Goal: Task Accomplishment & Management: Manage account settings

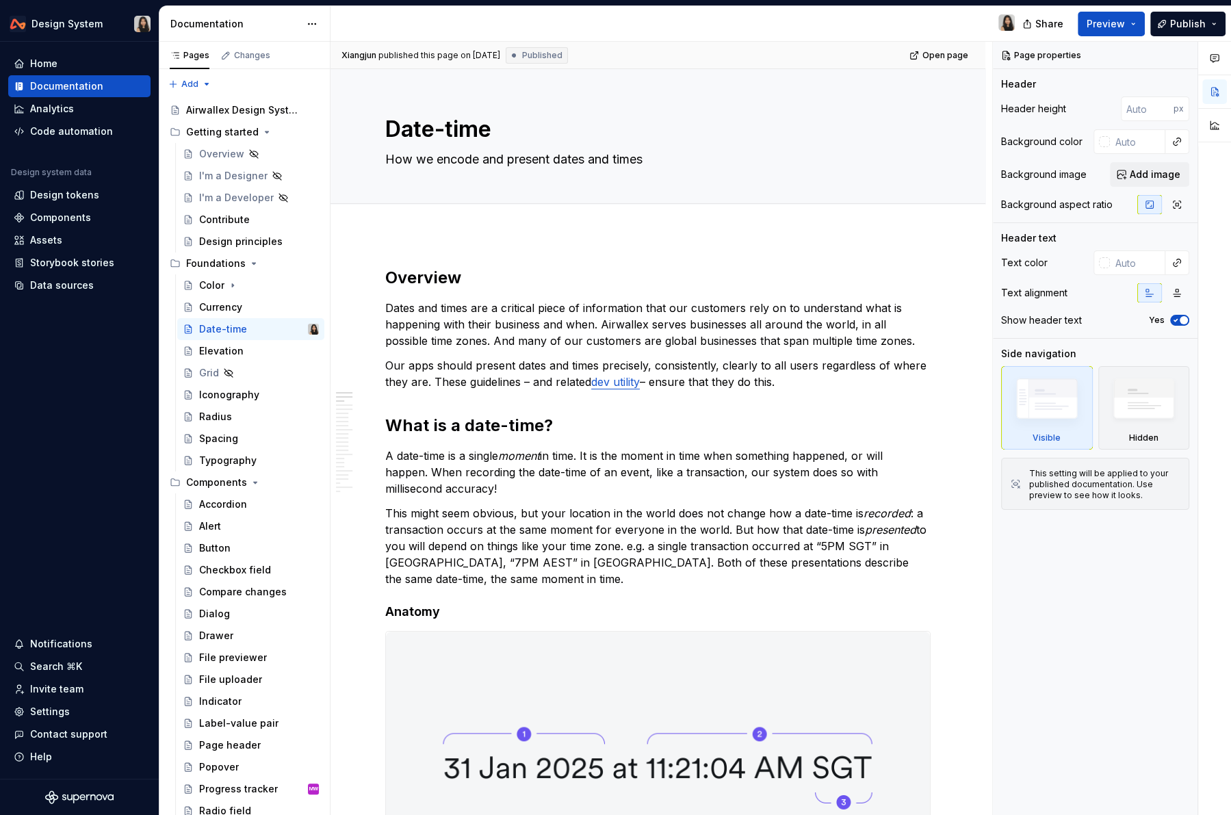
click at [457, 341] on p "Dates and times are a critical piece of information that our customers rely on …" at bounding box center [658, 324] width 546 height 49
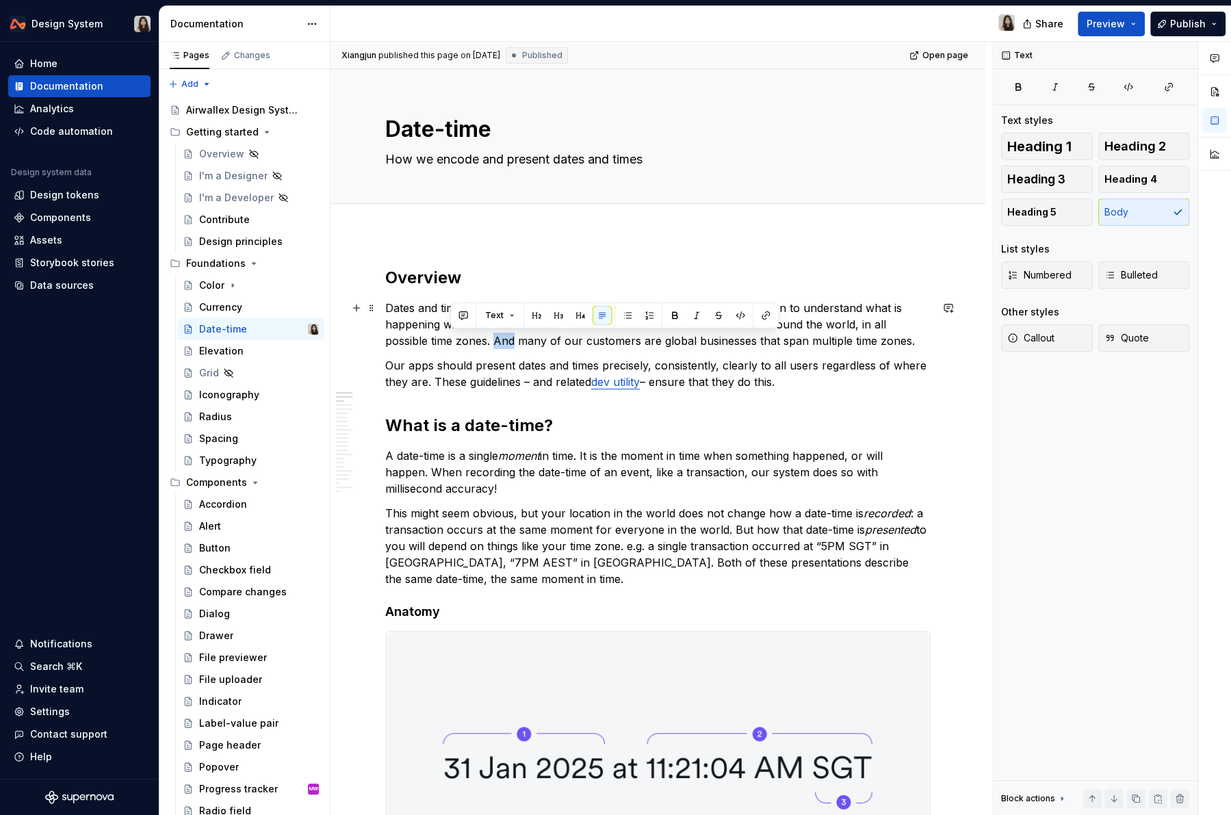
click at [457, 341] on p "Dates and times are a critical piece of information that our customers rely on …" at bounding box center [658, 324] width 546 height 49
click at [552, 318] on button "button" at bounding box center [558, 315] width 19 height 19
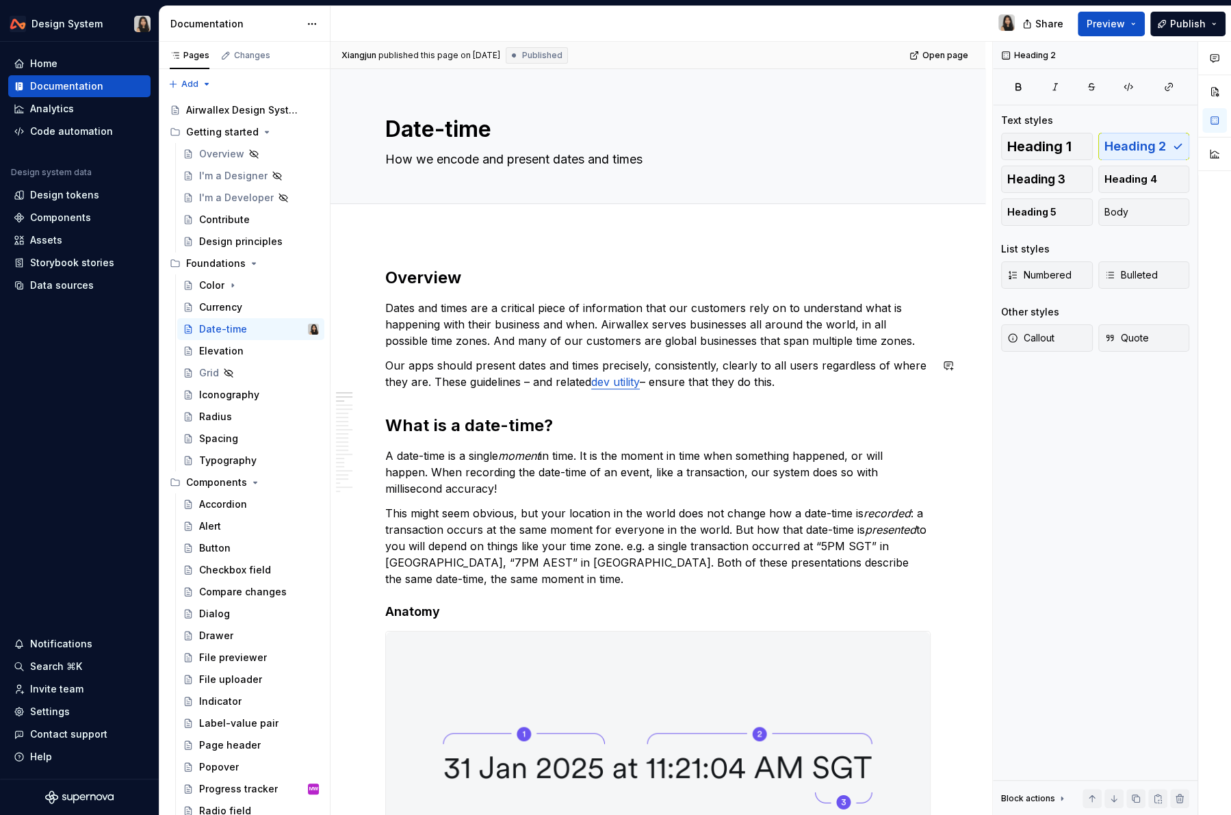
click at [488, 432] on h2 "What is a date-time?" at bounding box center [658, 426] width 546 height 22
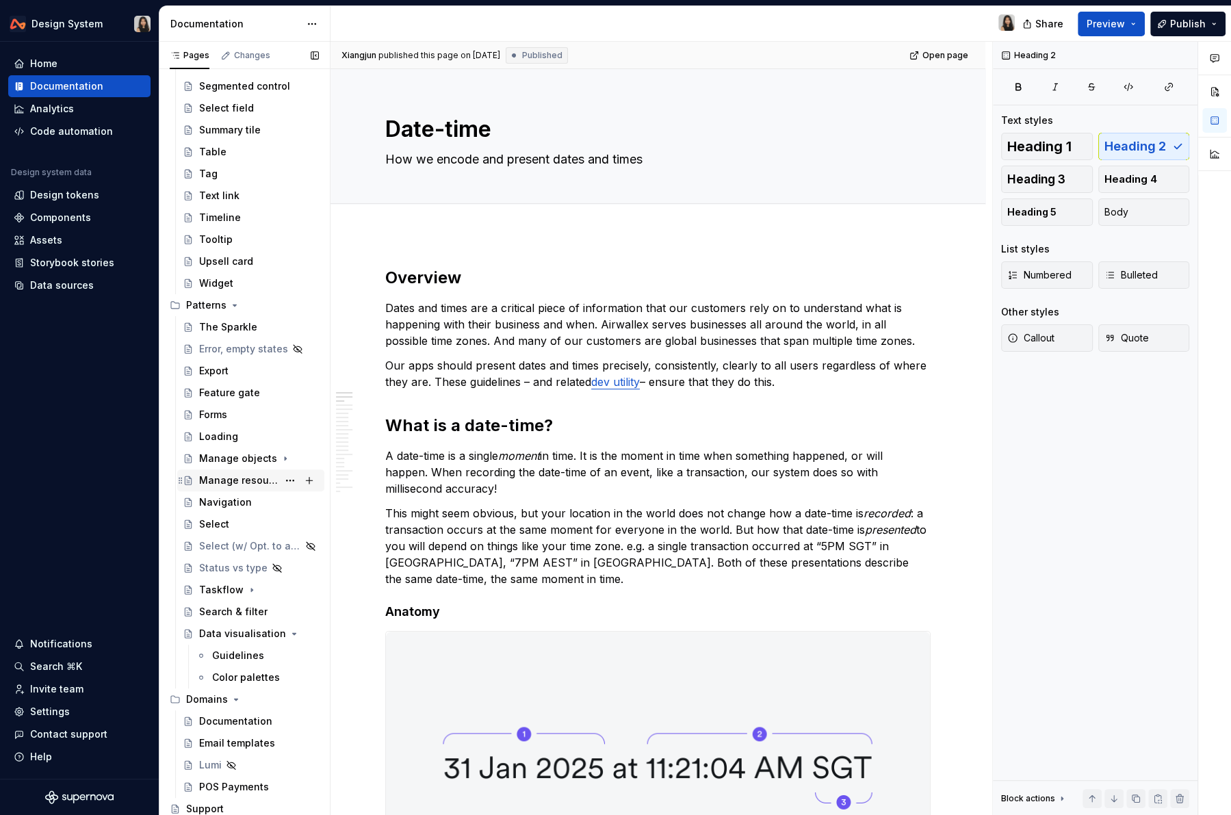
click at [248, 481] on div "Manage resources" at bounding box center [238, 481] width 79 height 14
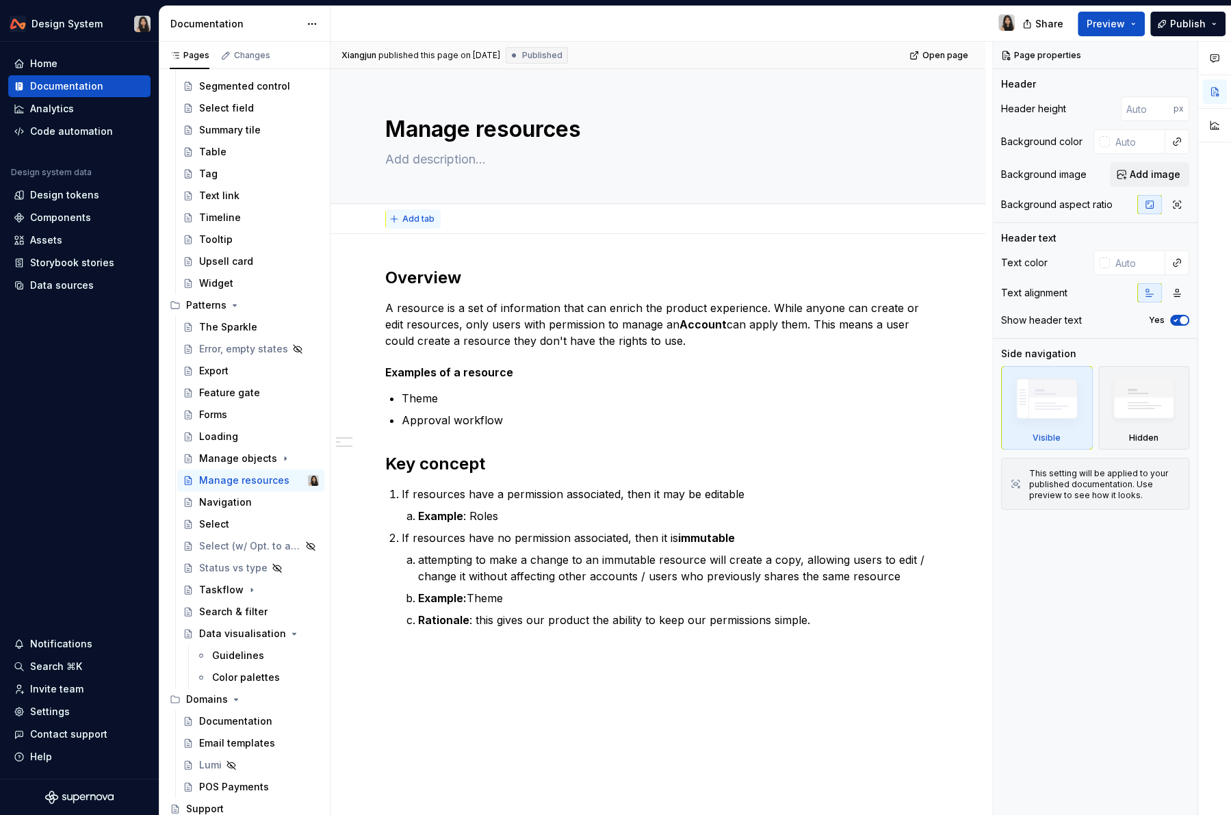
type textarea "*"
click at [424, 223] on span "Add tab" at bounding box center [418, 219] width 32 height 11
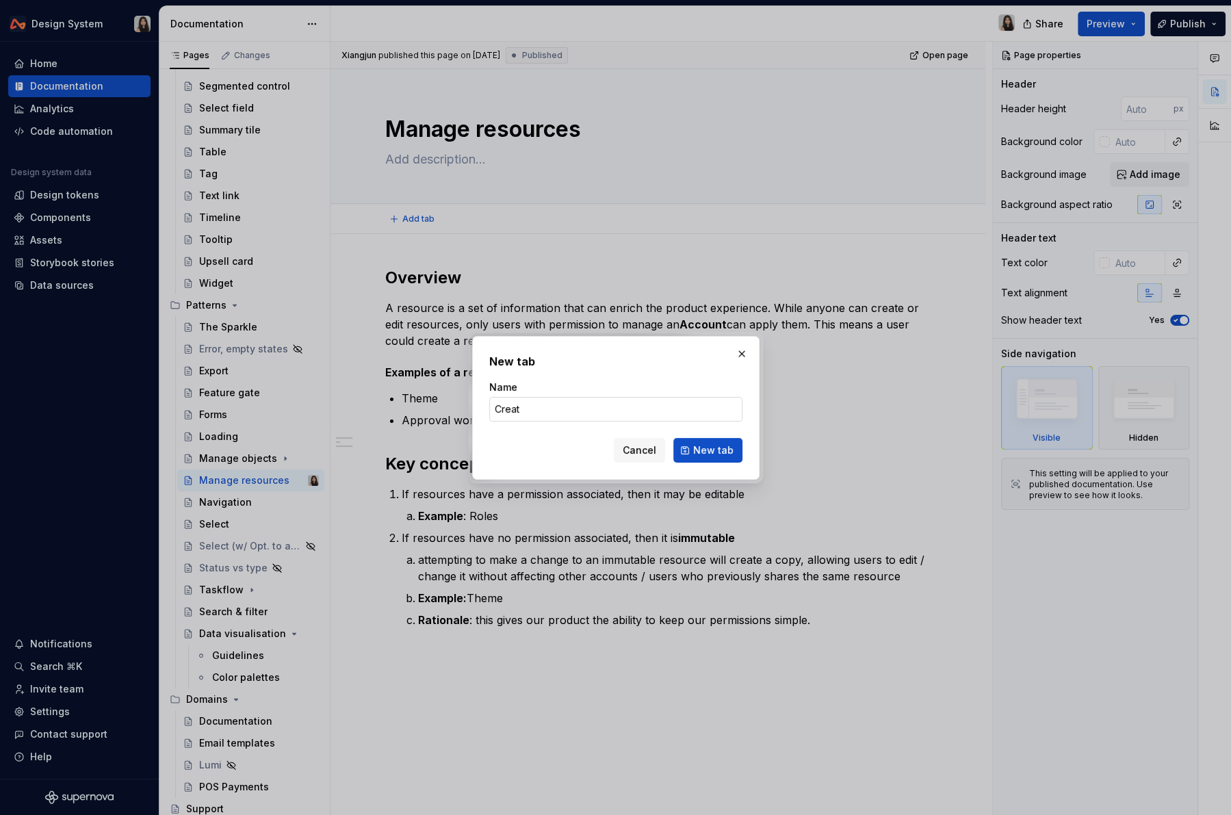
type input "Create"
click button "New tab" at bounding box center [708, 450] width 69 height 25
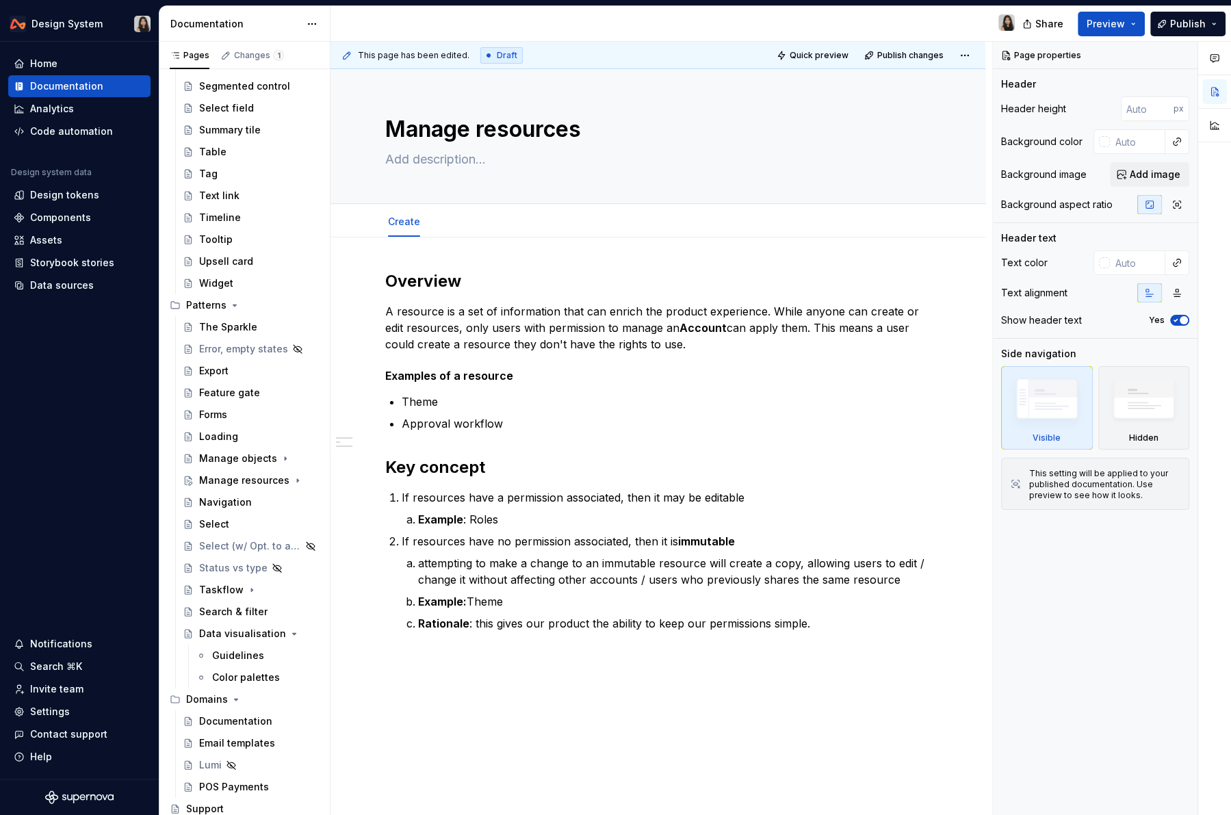
type textarea "*"
click at [452, 216] on span "Add tab" at bounding box center [467, 221] width 32 height 11
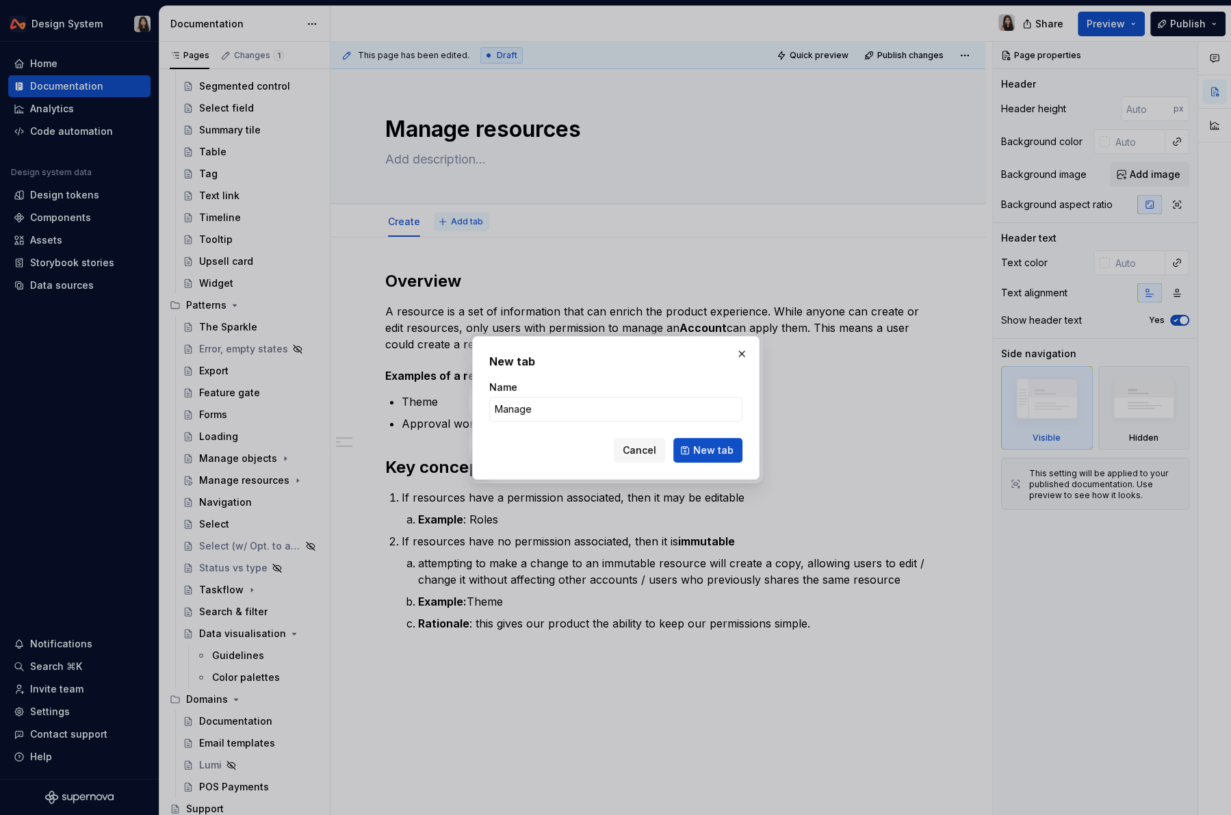
type input "Manage"
type textarea "*"
type input "Assignment"
click at [716, 449] on span "New tab" at bounding box center [713, 451] width 40 height 14
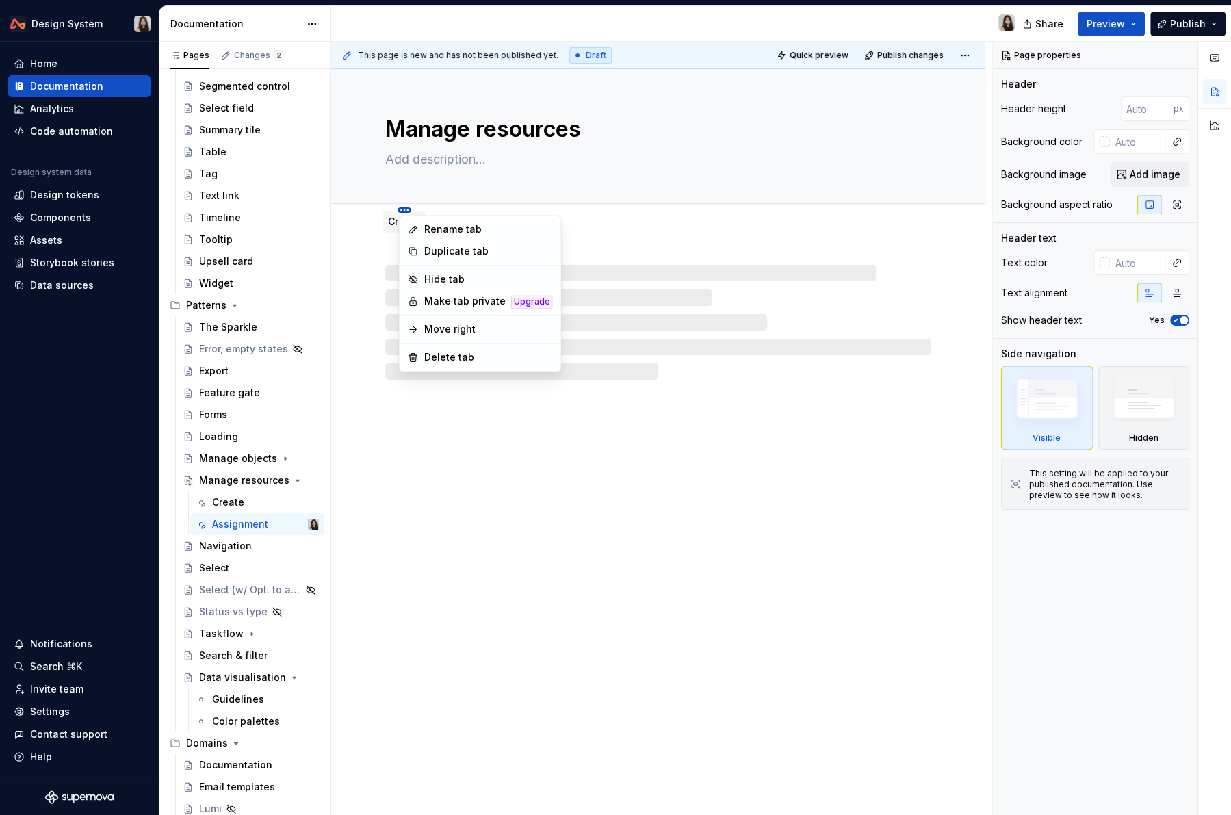
click at [407, 208] on html "Design System Home Documentation Analytics Code automation Design system data D…" at bounding box center [615, 407] width 1231 height 815
click at [418, 228] on icon at bounding box center [413, 229] width 11 height 11
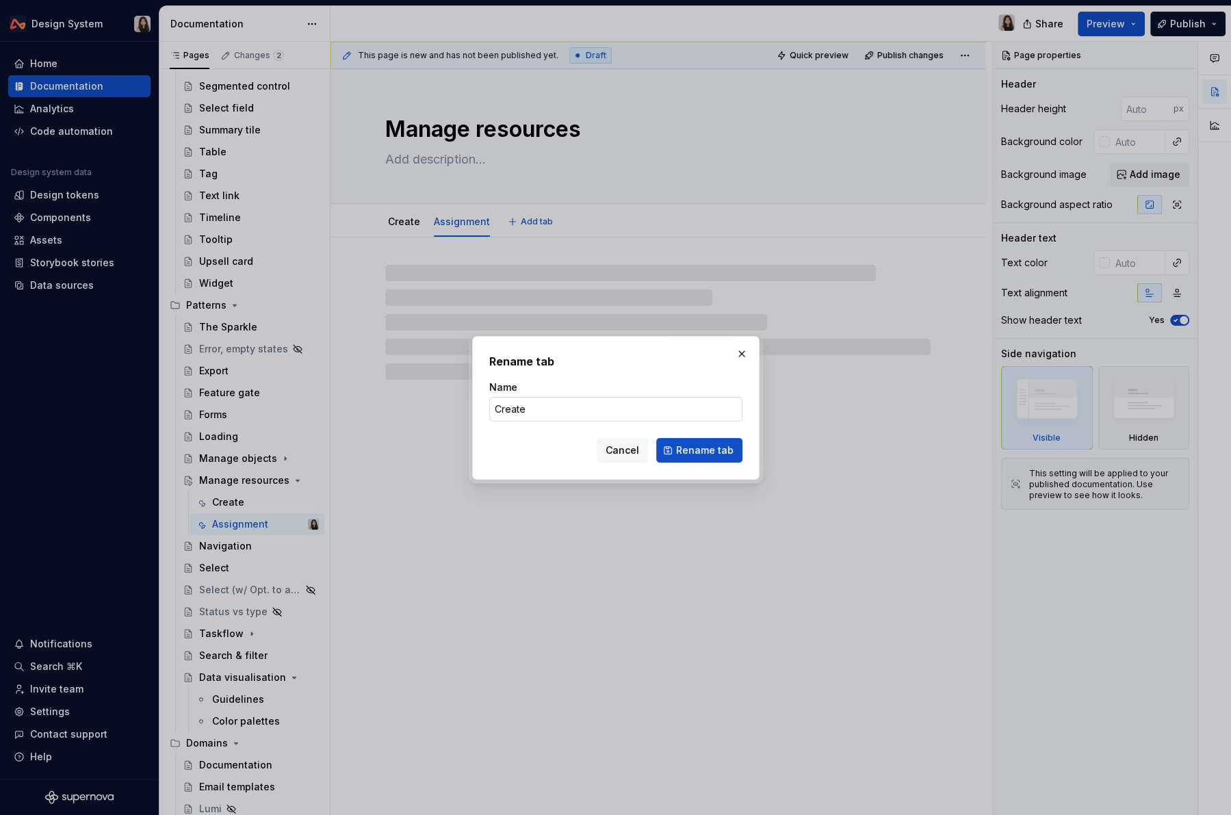
type textarea "*"
click at [625, 417] on input "Create" at bounding box center [615, 409] width 253 height 25
type input "Ov"
type textarea "*"
type input "Overv"
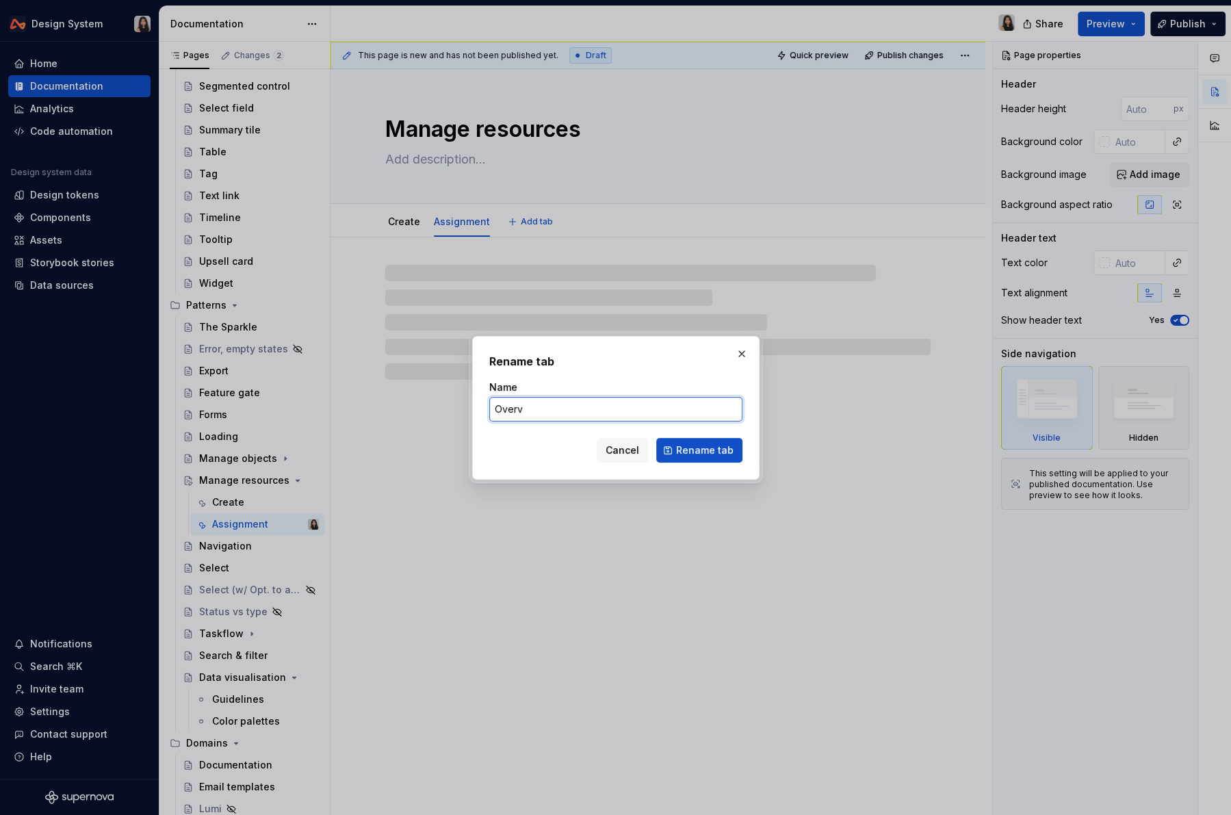
type textarea "*"
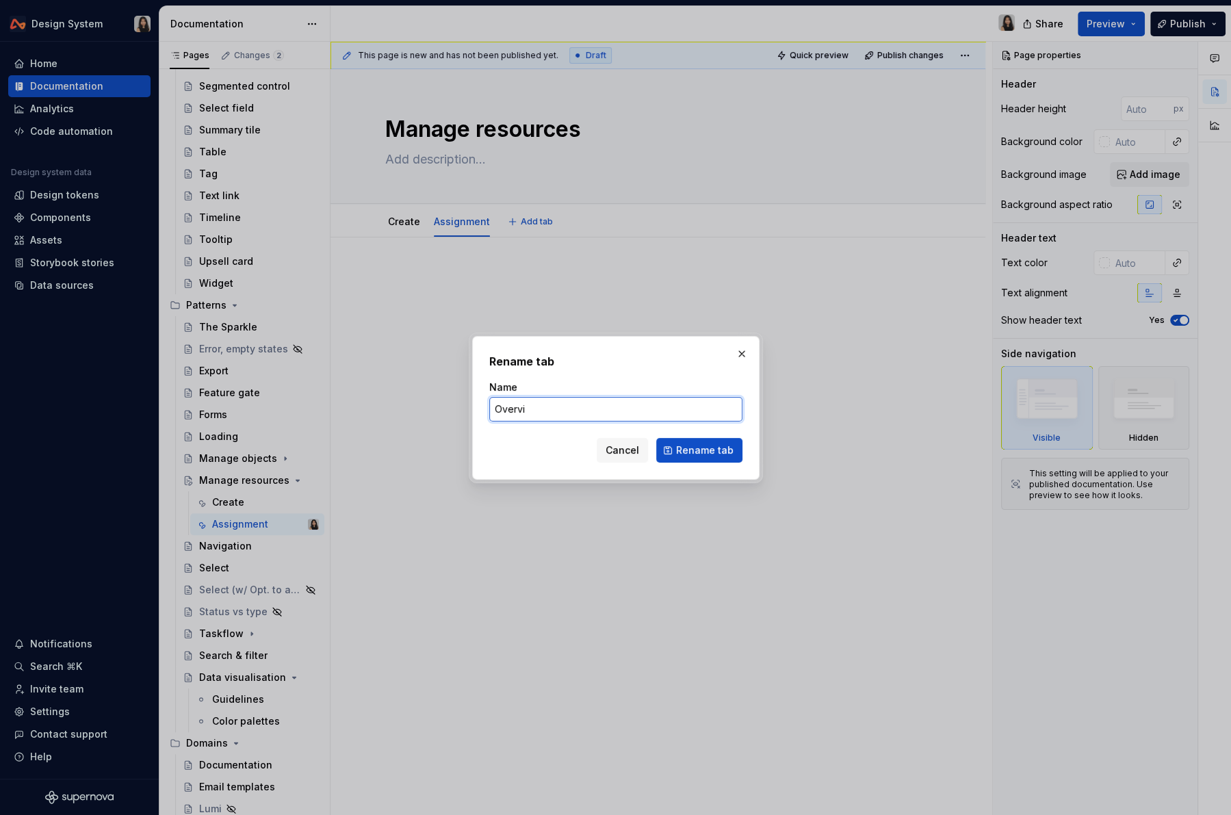
type input "Overvie"
click button "Rename tab" at bounding box center [699, 450] width 86 height 25
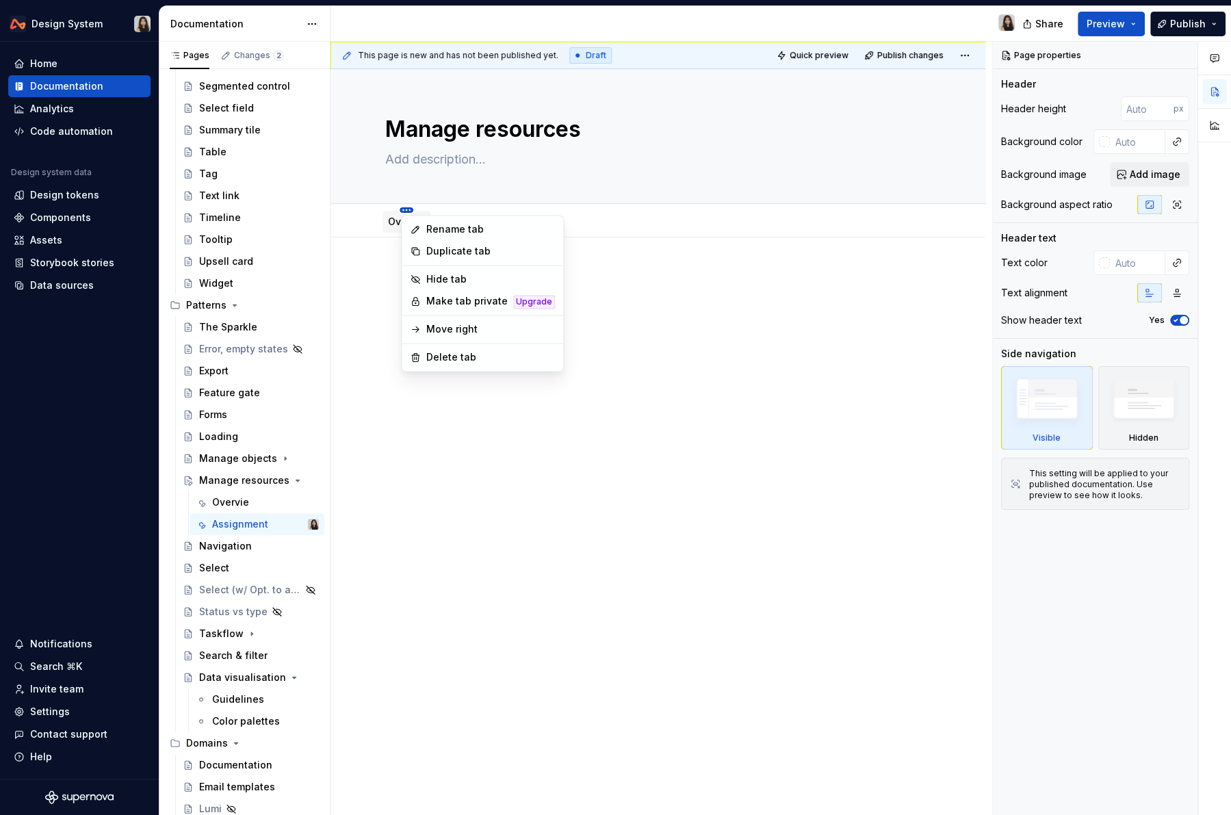
click at [411, 209] on html "Design System Home Documentation Analytics Code automation Design system data D…" at bounding box center [615, 407] width 1231 height 815
click at [418, 228] on icon at bounding box center [415, 229] width 11 height 11
type textarea "*"
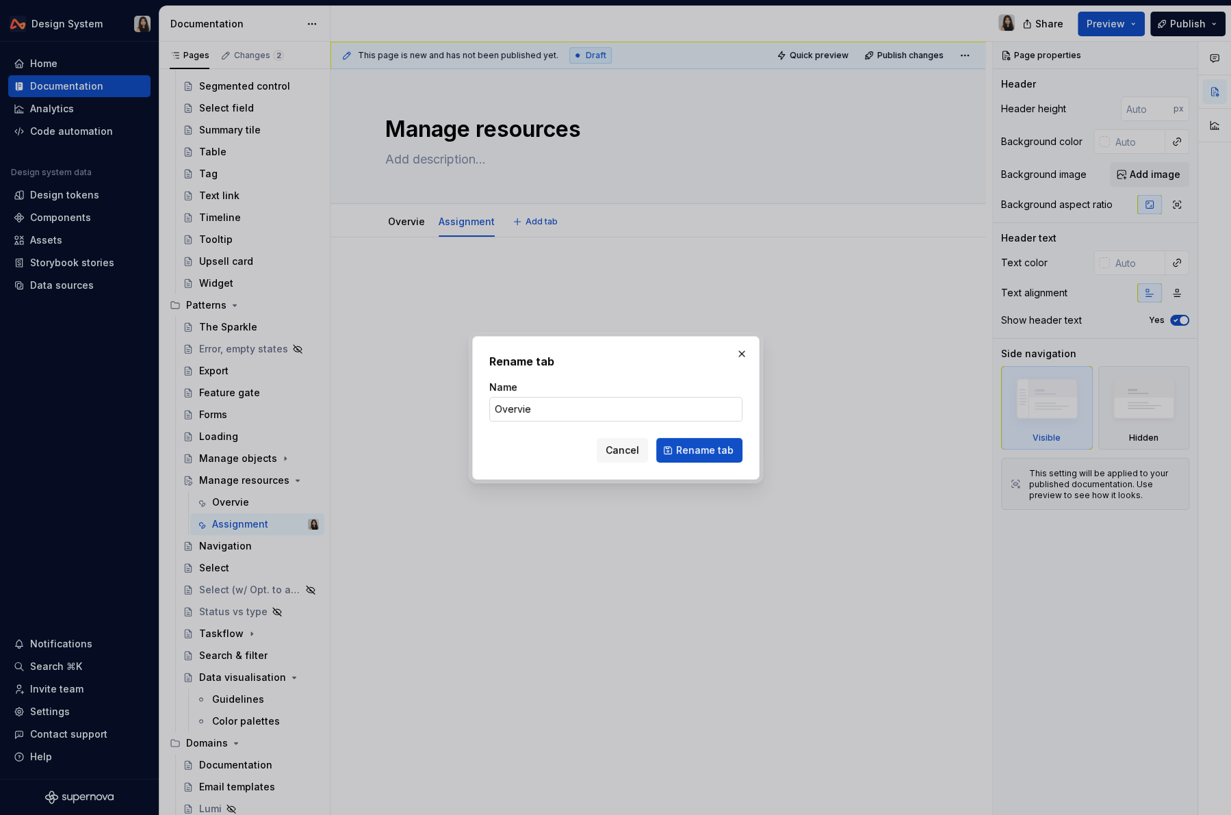
click at [583, 413] on input "Overvie" at bounding box center [615, 409] width 253 height 25
type input "Overview"
type textarea "*"
type input "Overview"
click at [724, 452] on span "Rename tab" at bounding box center [704, 451] width 57 height 14
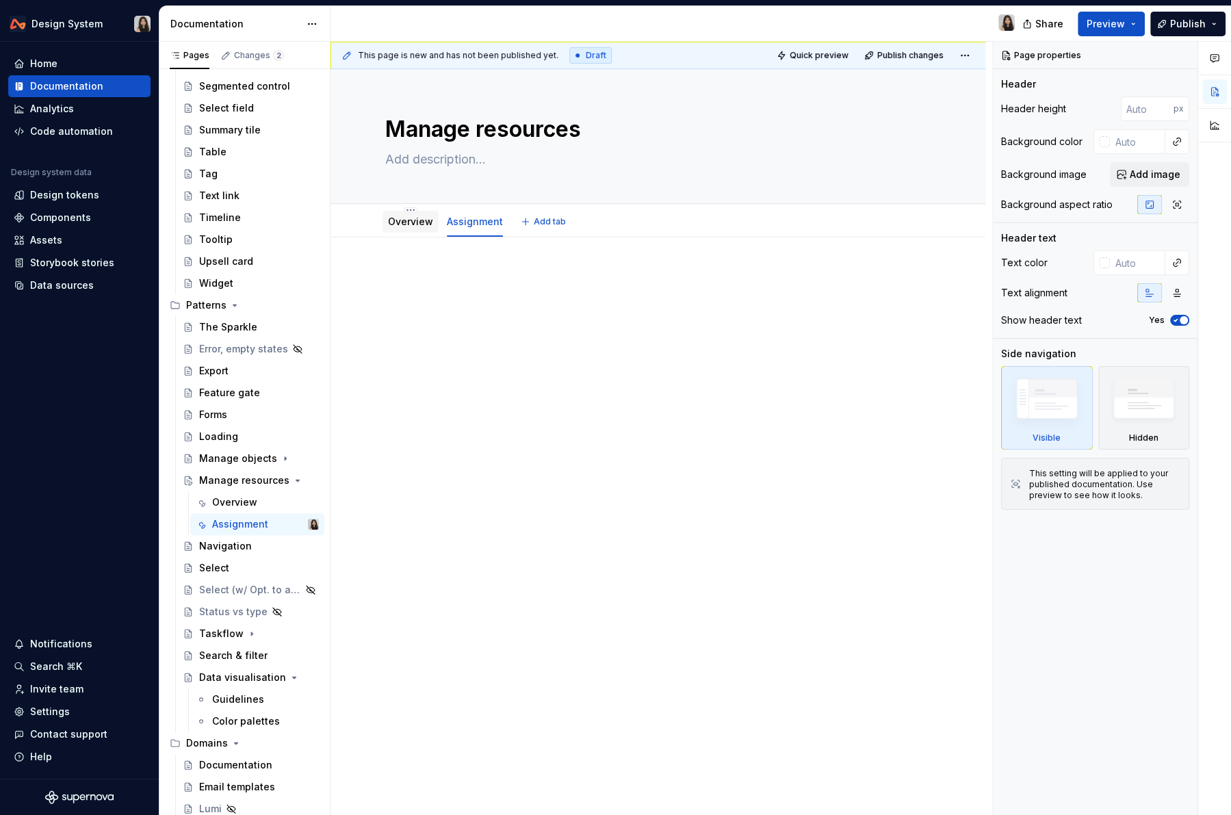
click at [409, 216] on link "Overview" at bounding box center [410, 222] width 45 height 12
type textarea "*"
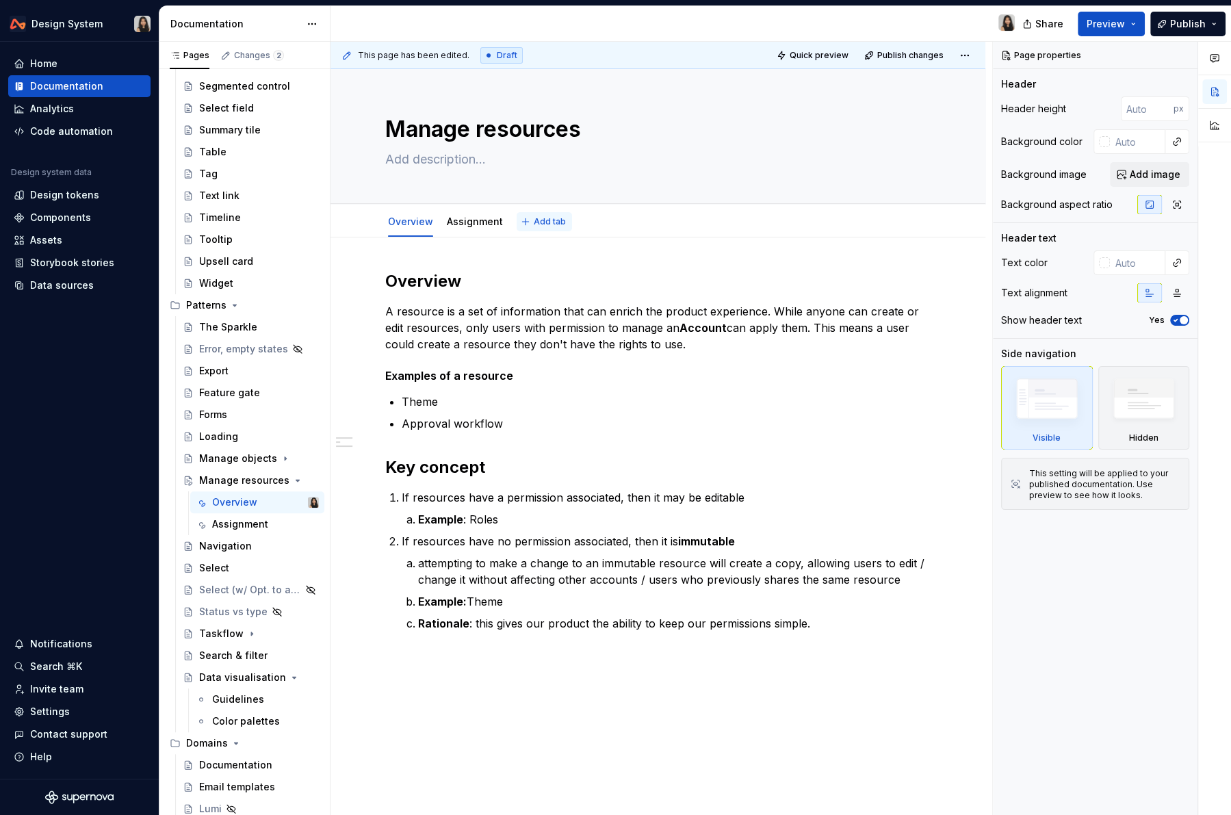
click at [540, 222] on span "Add tab" at bounding box center [550, 221] width 32 height 11
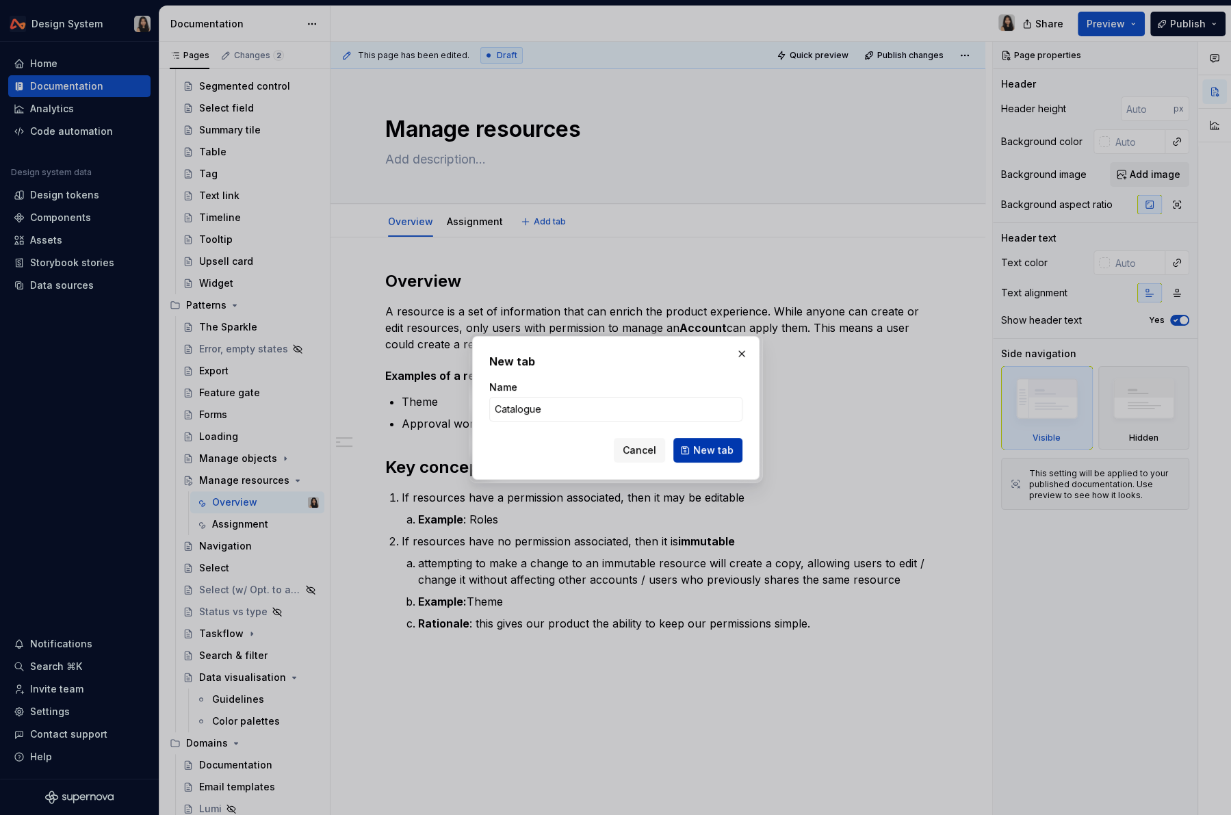
type input "Catalogue"
click at [722, 457] on button "New tab" at bounding box center [708, 450] width 69 height 25
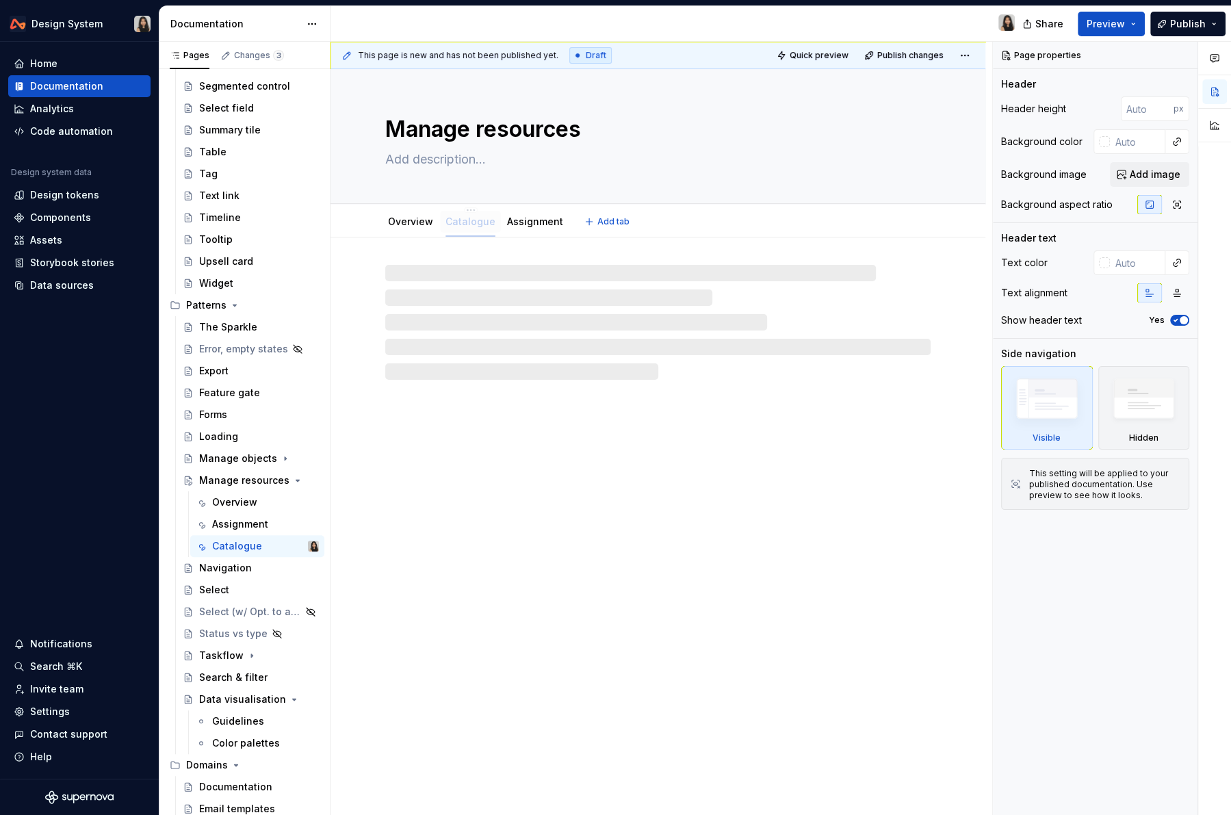
drag, startPoint x: 528, startPoint y: 227, endPoint x: 457, endPoint y: 227, distance: 71.2
click at [457, 227] on div "Catalogue" at bounding box center [471, 222] width 50 height 14
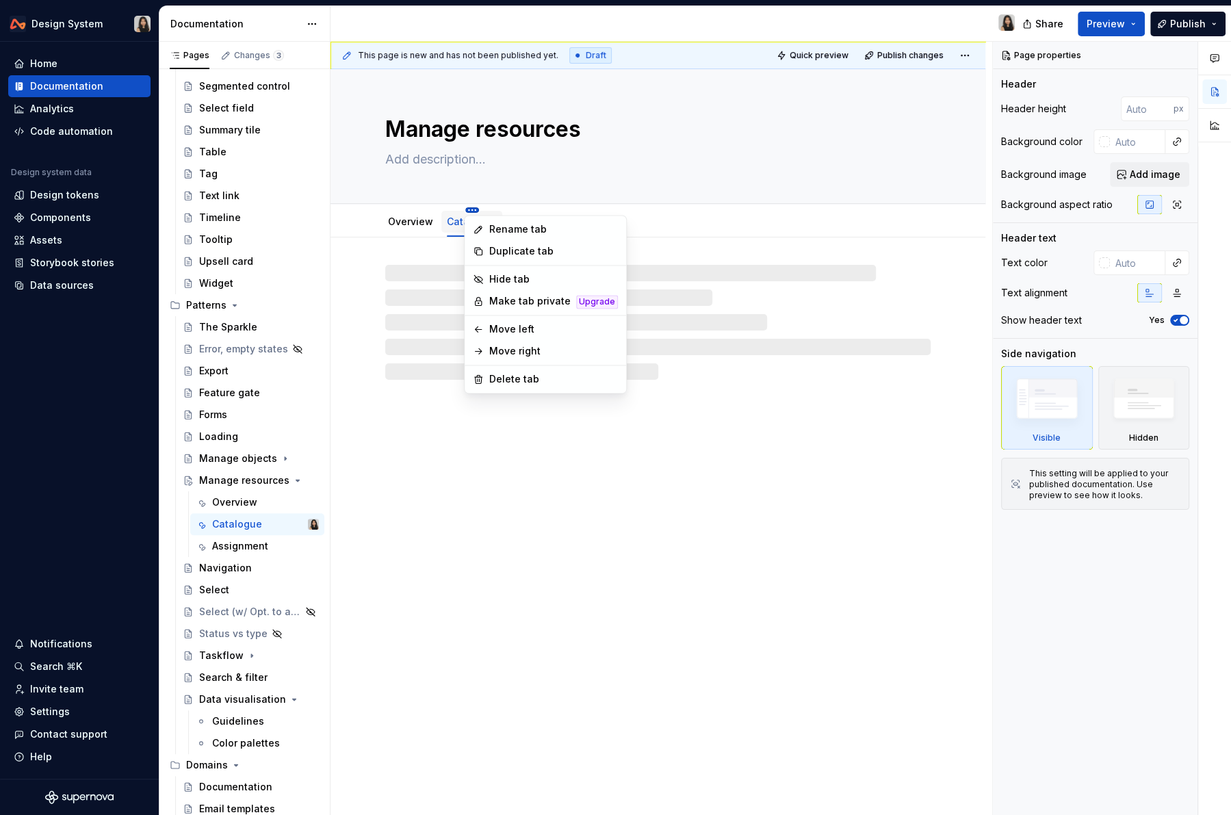
click at [472, 209] on html "Design System Home Documentation Analytics Code automation Design system data D…" at bounding box center [615, 407] width 1231 height 815
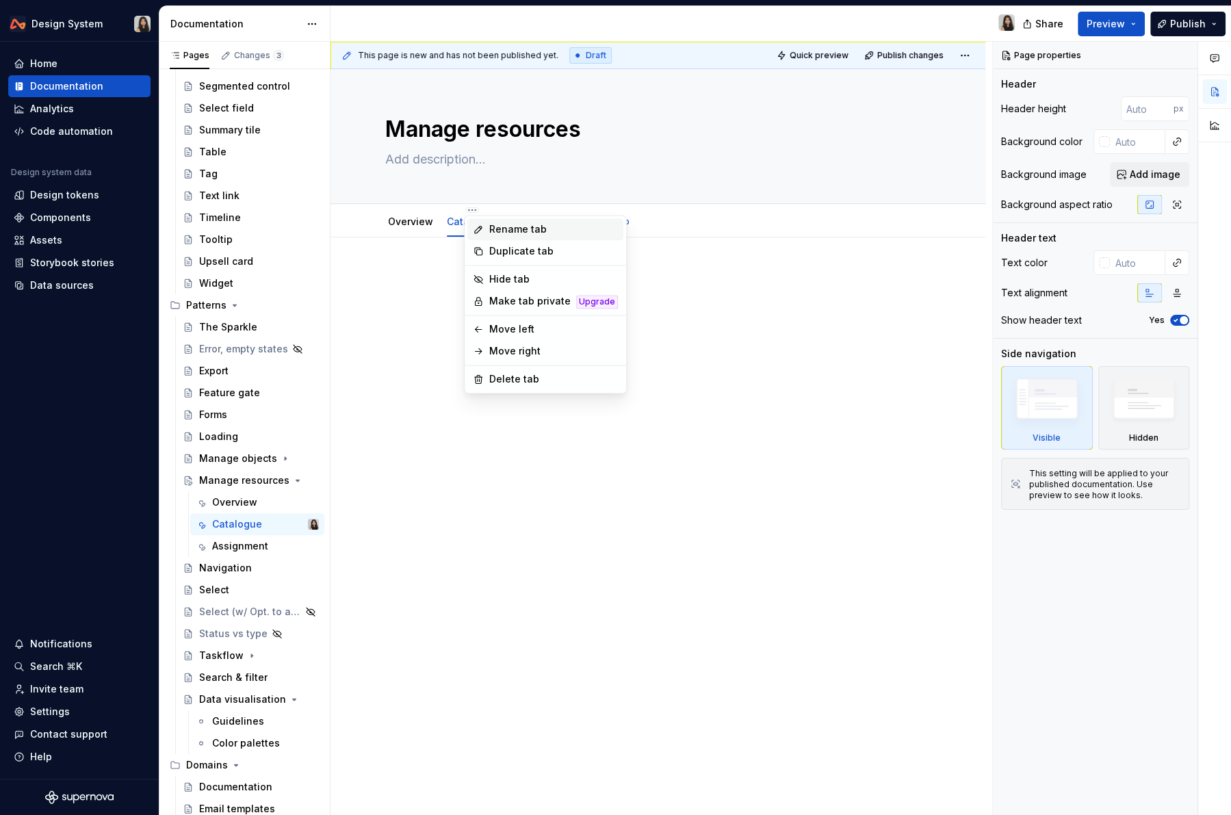
click at [488, 225] on div "Rename tab" at bounding box center [546, 229] width 156 height 22
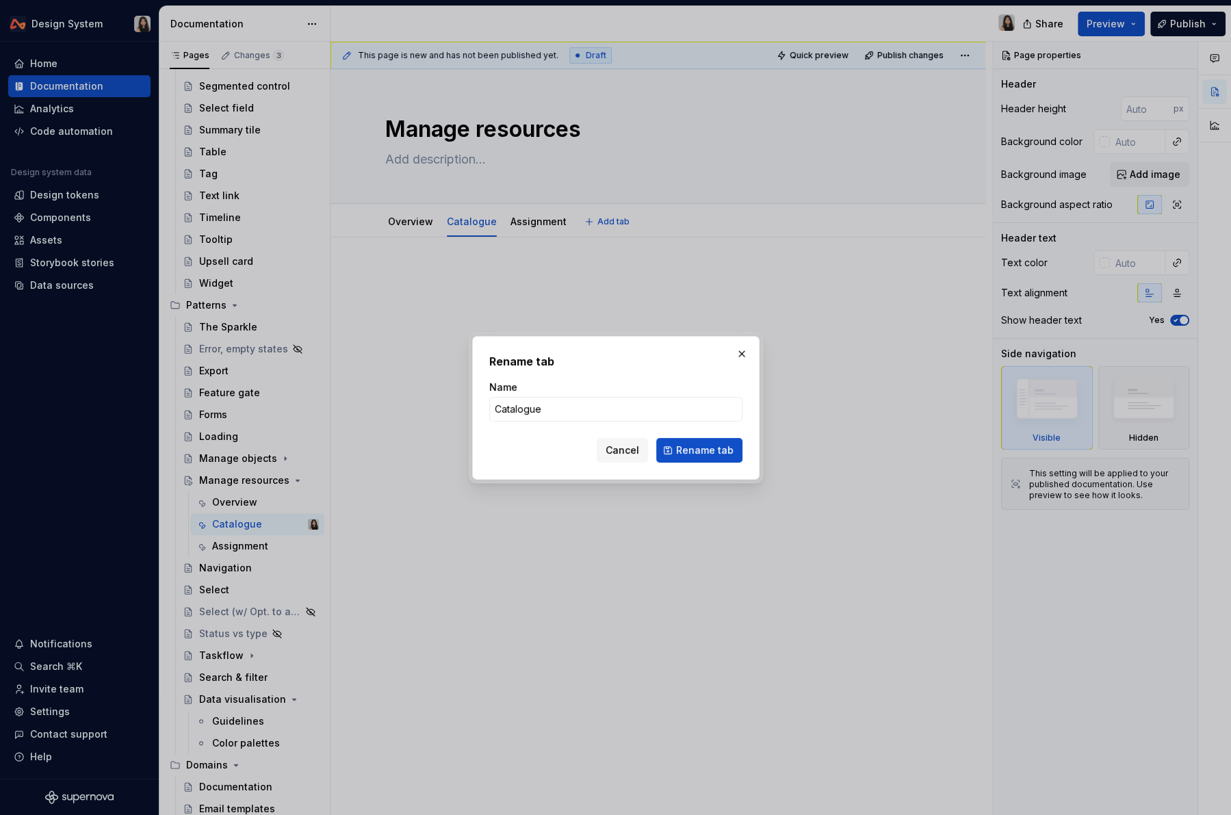
type textarea "*"
click at [567, 407] on input "Catalogue" at bounding box center [615, 409] width 253 height 25
type input "Building a catalogue"
click button "Rename tab" at bounding box center [699, 450] width 86 height 25
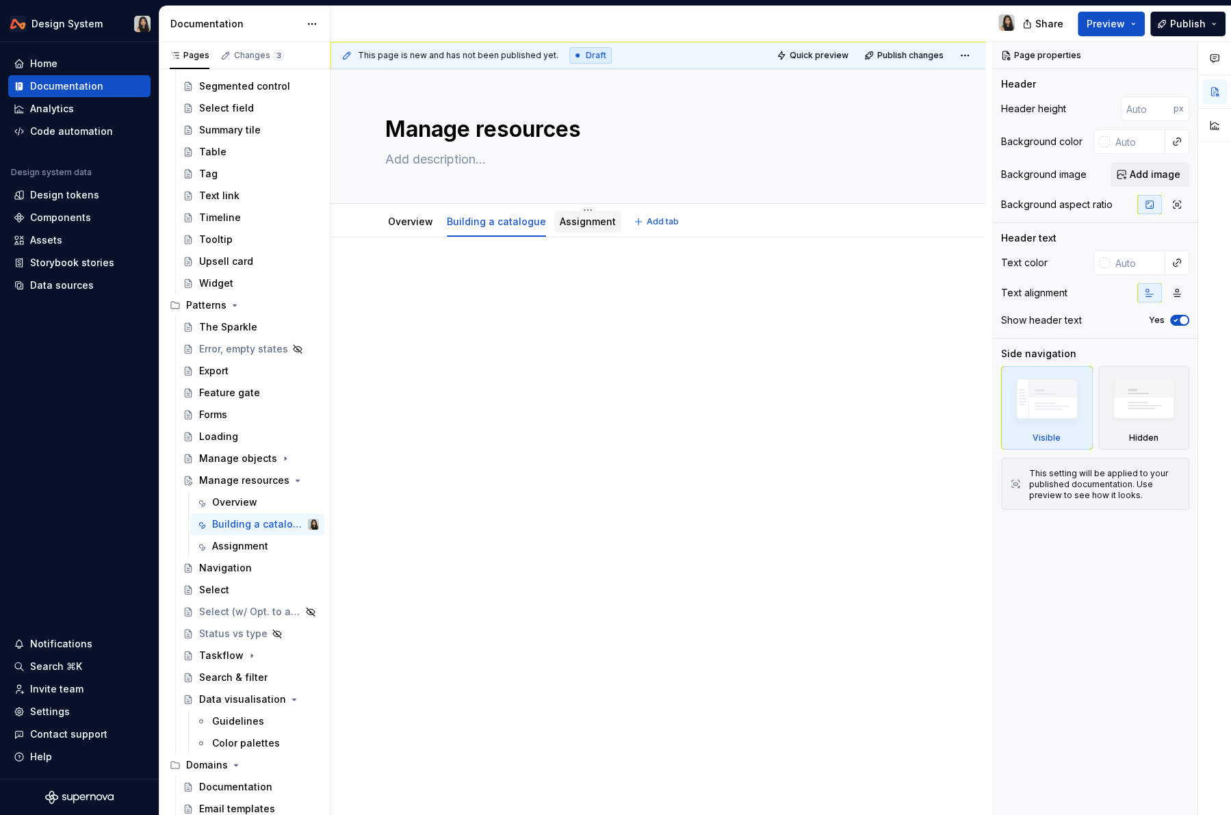
click at [570, 218] on link "Assignment" at bounding box center [588, 222] width 56 height 12
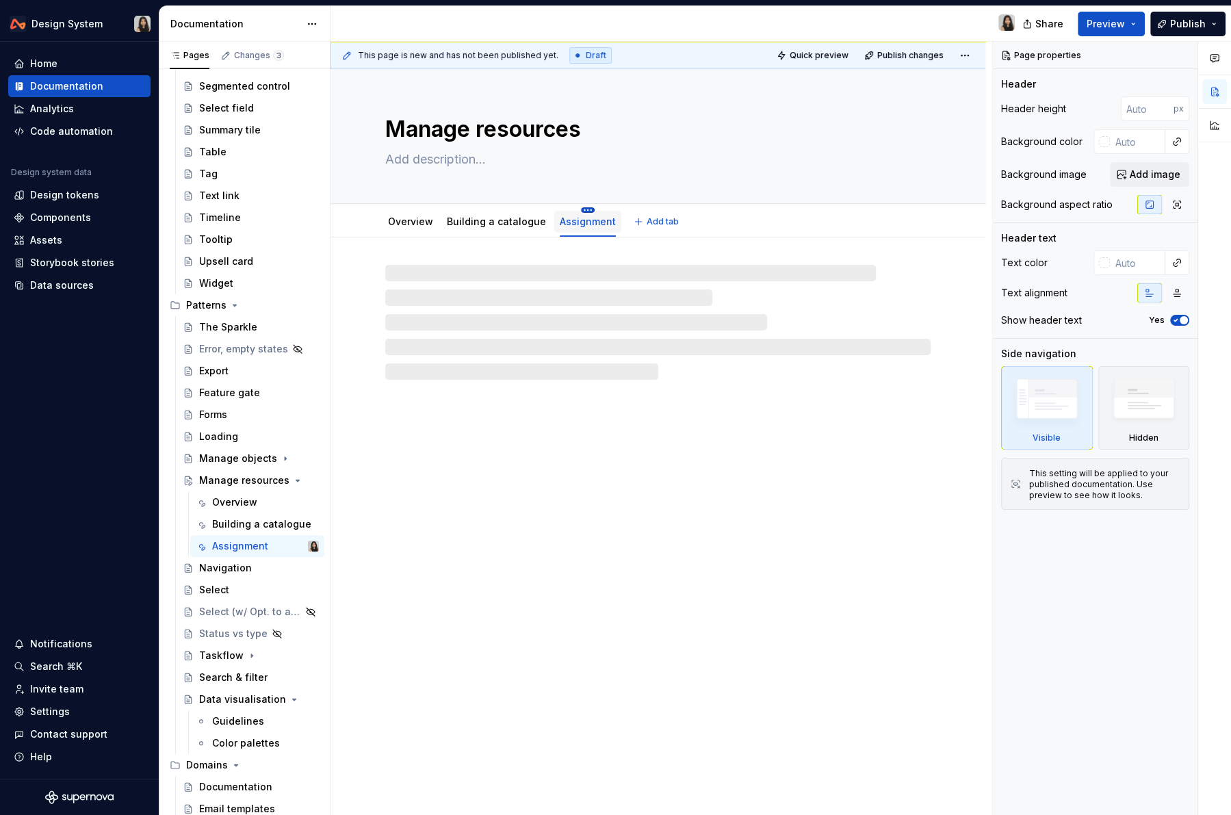
click at [579, 209] on html "Design System Home Documentation Analytics Code automation Design system data D…" at bounding box center [615, 407] width 1231 height 815
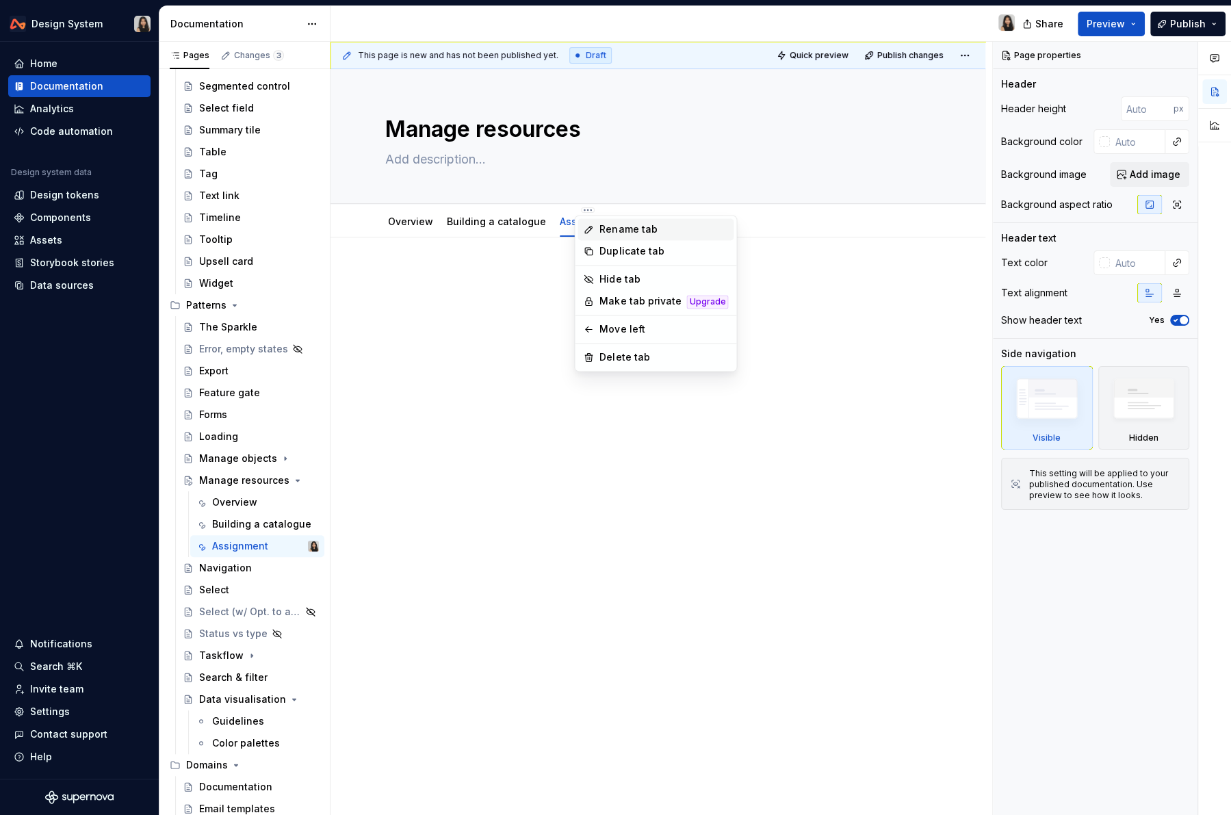
type textarea "*"
click at [609, 231] on div "Rename tab" at bounding box center [664, 229] width 129 height 14
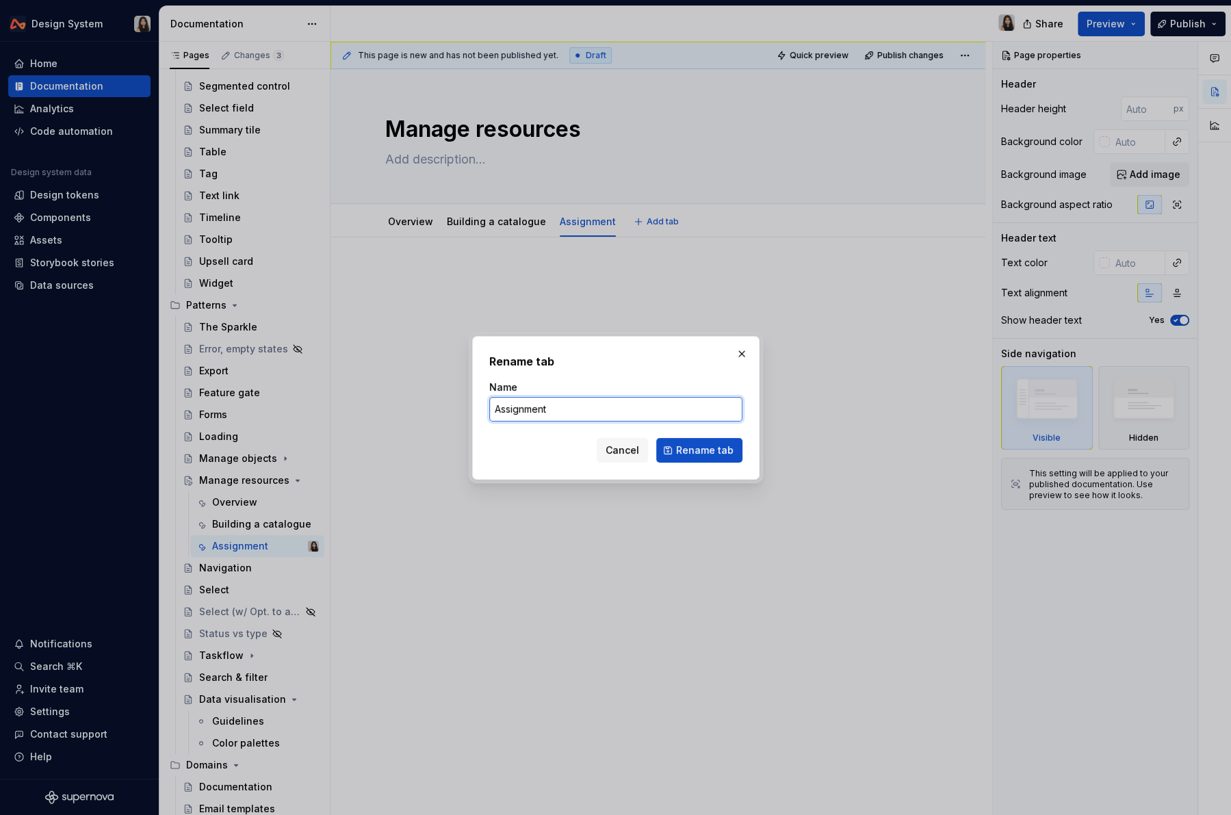
click at [615, 417] on input "Assignment" at bounding box center [615, 409] width 253 height 25
type input "Assign resources"
click button "Rename tab" at bounding box center [699, 450] width 86 height 25
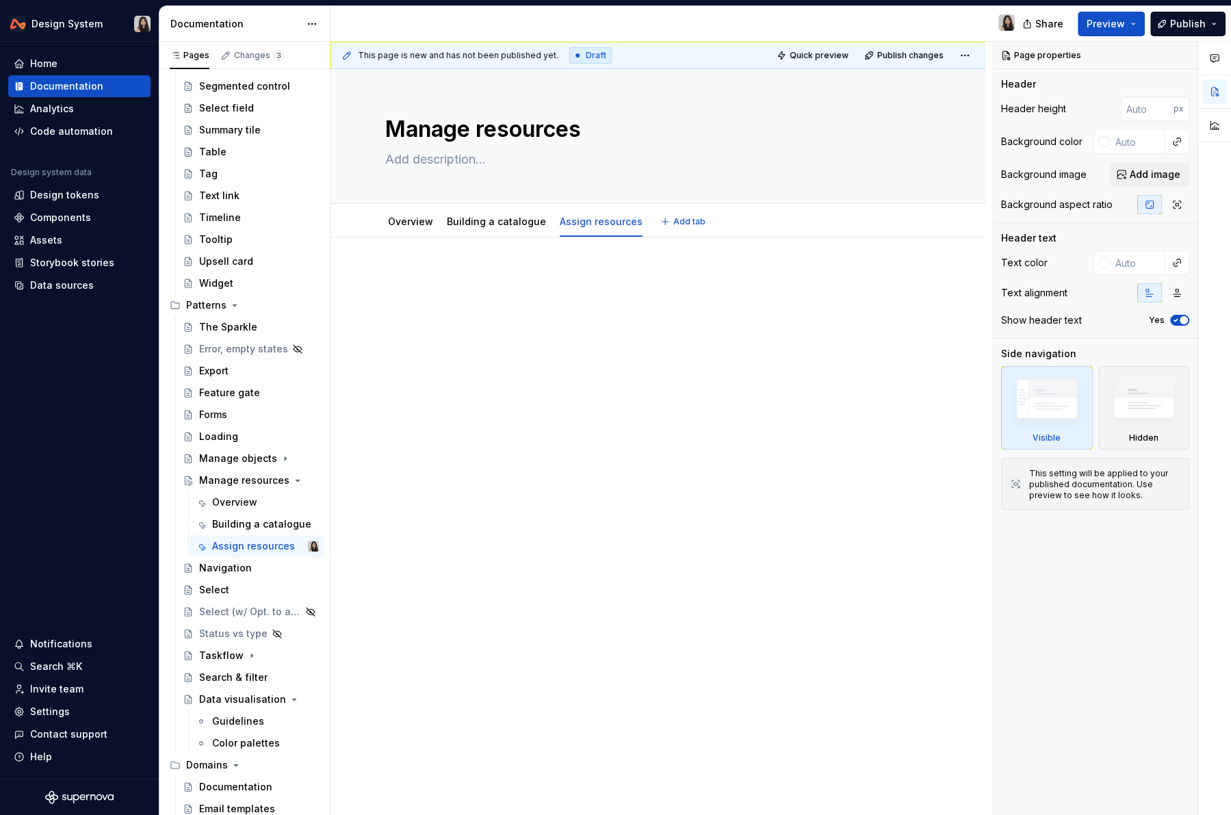
click at [474, 383] on div at bounding box center [658, 411] width 655 height 346
click at [398, 225] on link "Overview" at bounding box center [410, 222] width 45 height 12
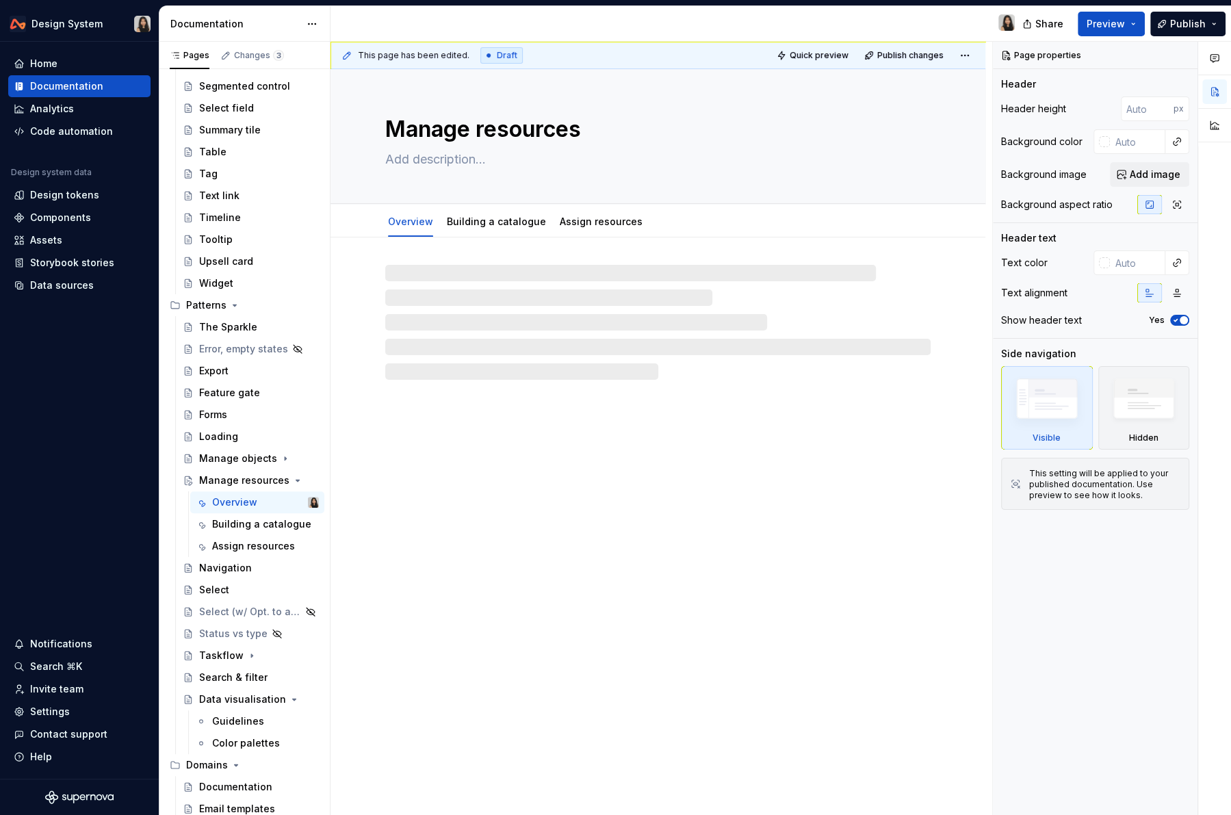
type textarea "*"
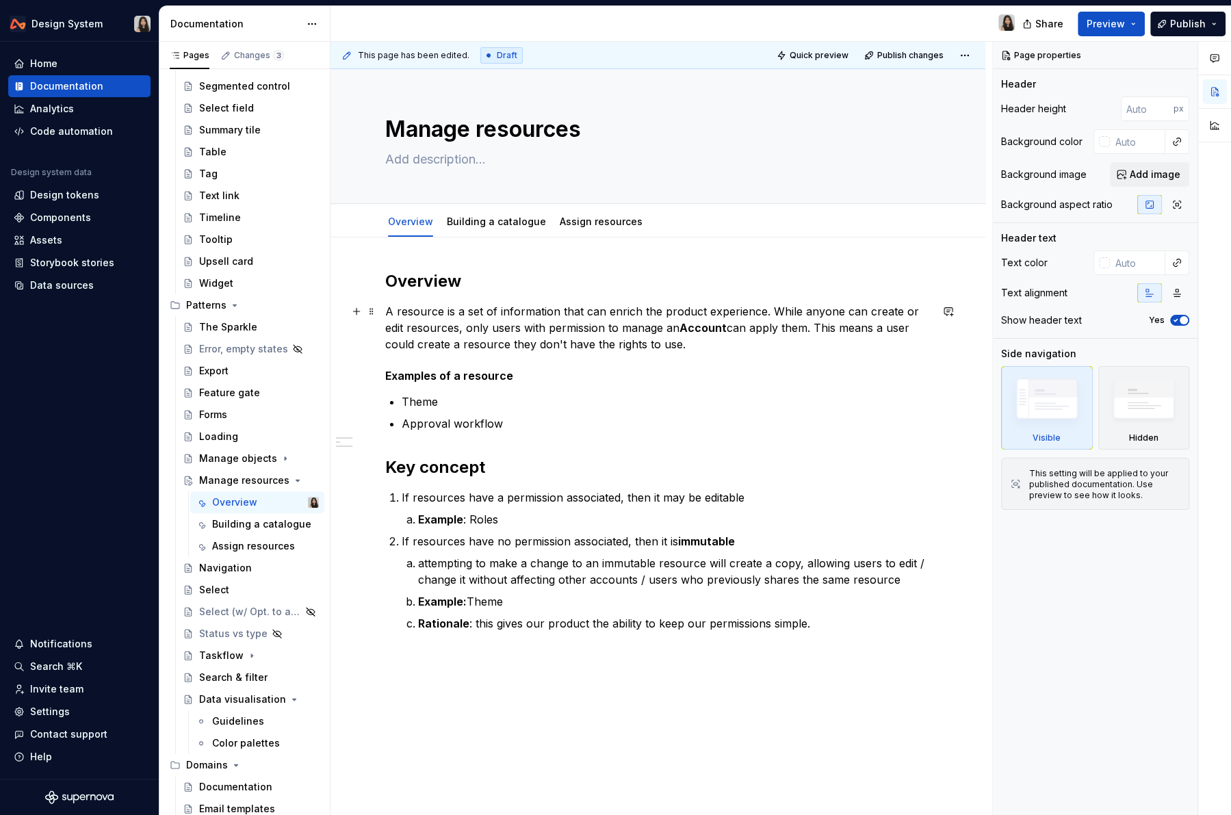
click at [519, 307] on p "A resource is a set of information that can enrich the product experience. Whil…" at bounding box center [658, 327] width 546 height 49
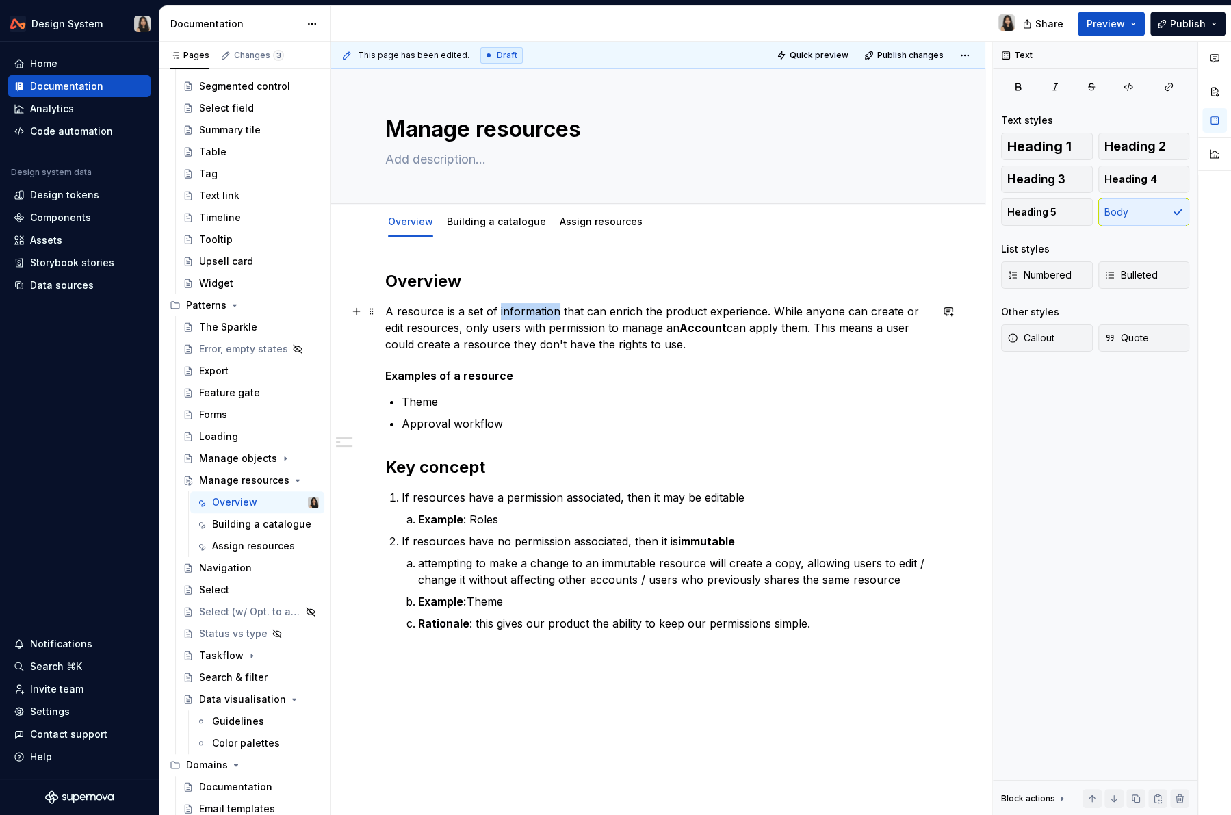
click at [519, 307] on p "A resource is a set of information that can enrich the product experience. Whil…" at bounding box center [658, 327] width 546 height 49
click at [519, 429] on p "Approval workflow" at bounding box center [666, 424] width 529 height 16
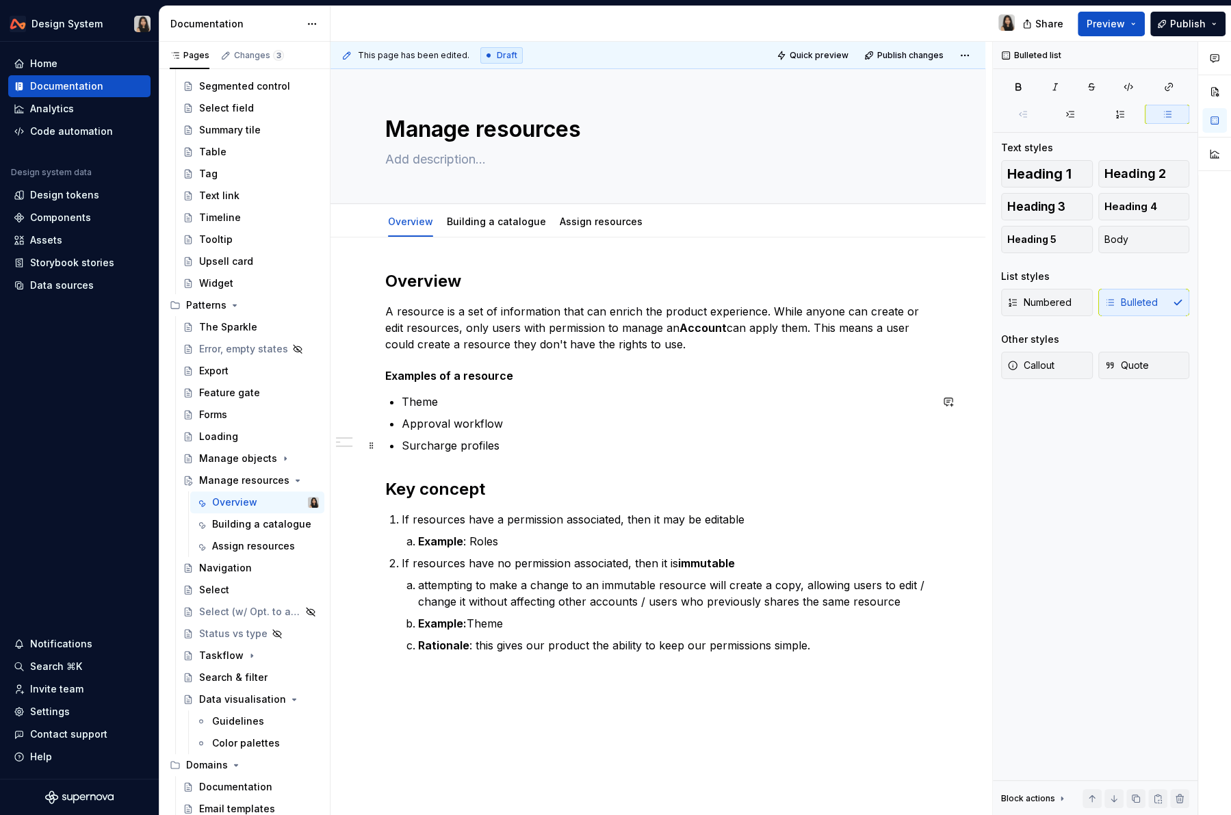
click at [606, 444] on p "Surcharge profiles" at bounding box center [666, 445] width 529 height 16
click at [476, 218] on link "Building a catalogue" at bounding box center [496, 222] width 99 height 12
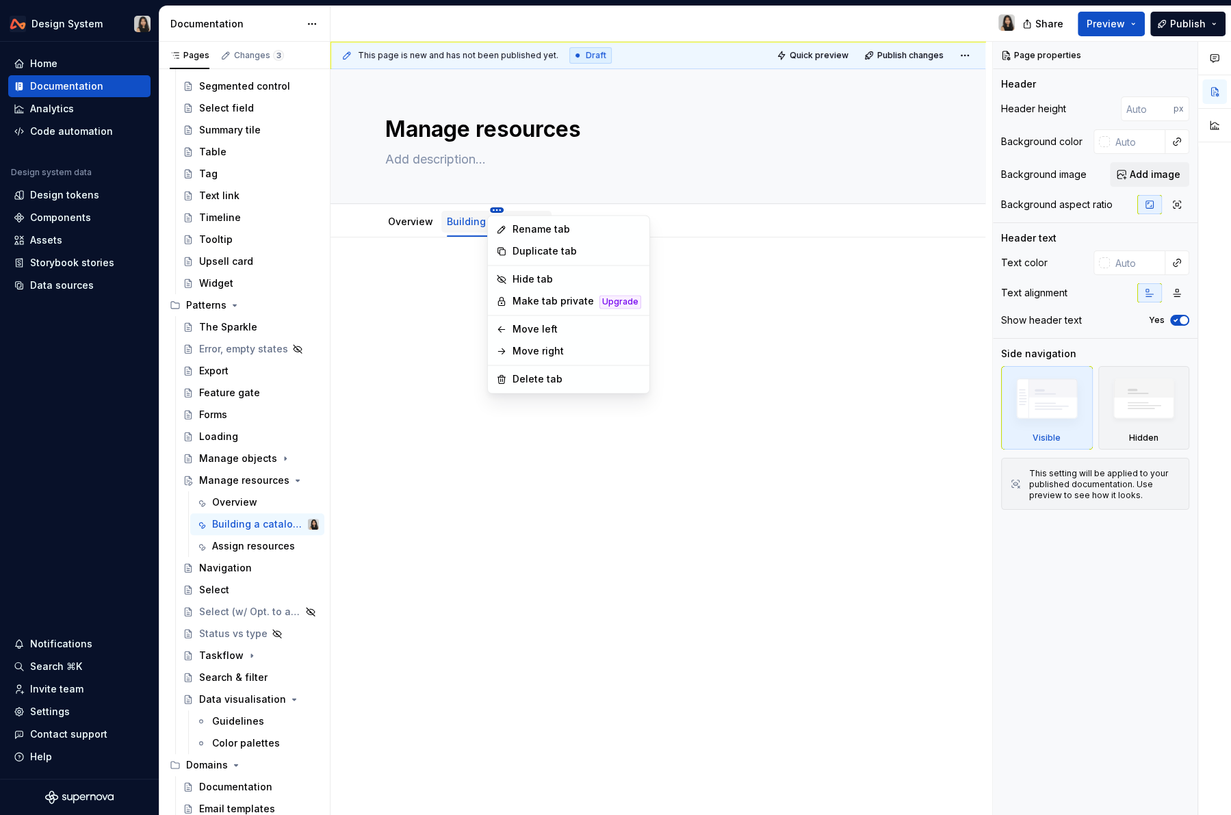
click at [494, 209] on html "Design System Home Documentation Analytics Code automation Design system data D…" at bounding box center [615, 407] width 1231 height 815
click at [504, 225] on icon at bounding box center [501, 229] width 11 height 11
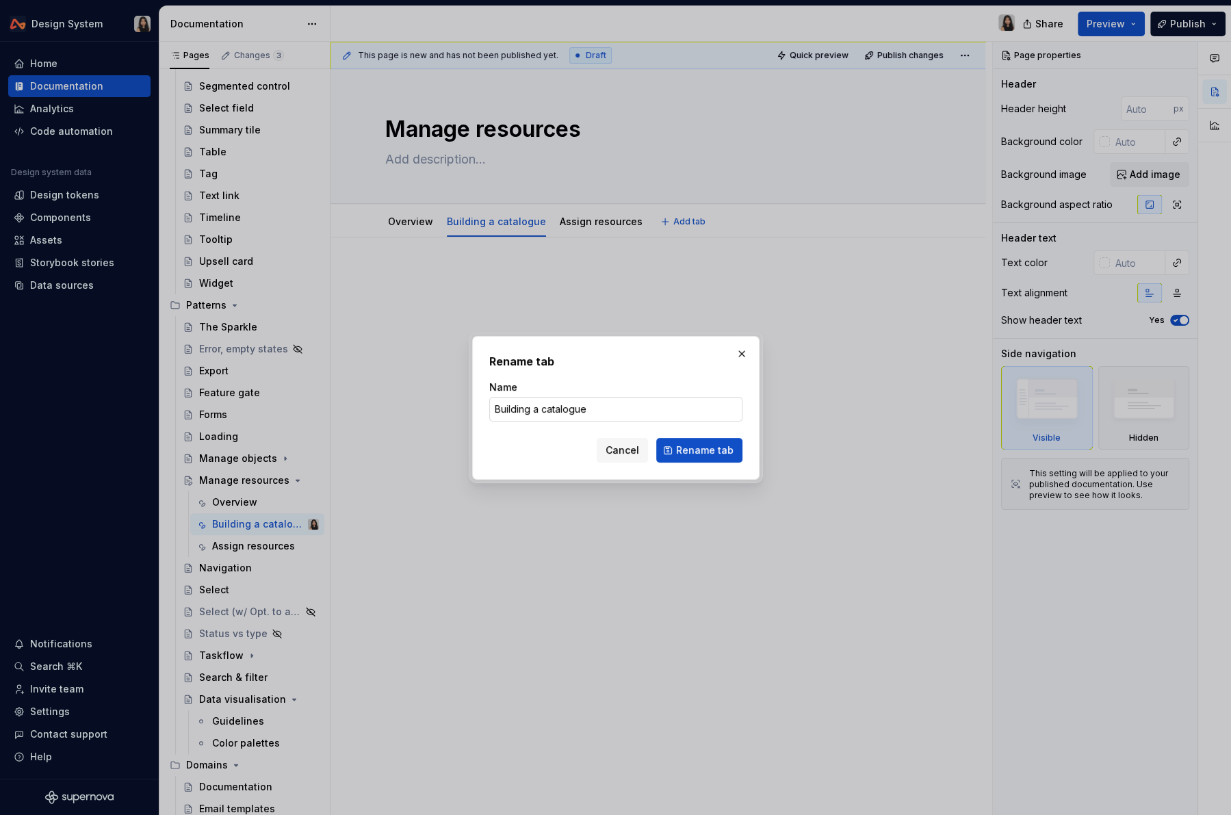
click at [539, 412] on input "Building a catalogue" at bounding box center [615, 409] width 253 height 25
type textarea "*"
click at [597, 407] on input "Building a catalogue" at bounding box center [615, 409] width 253 height 25
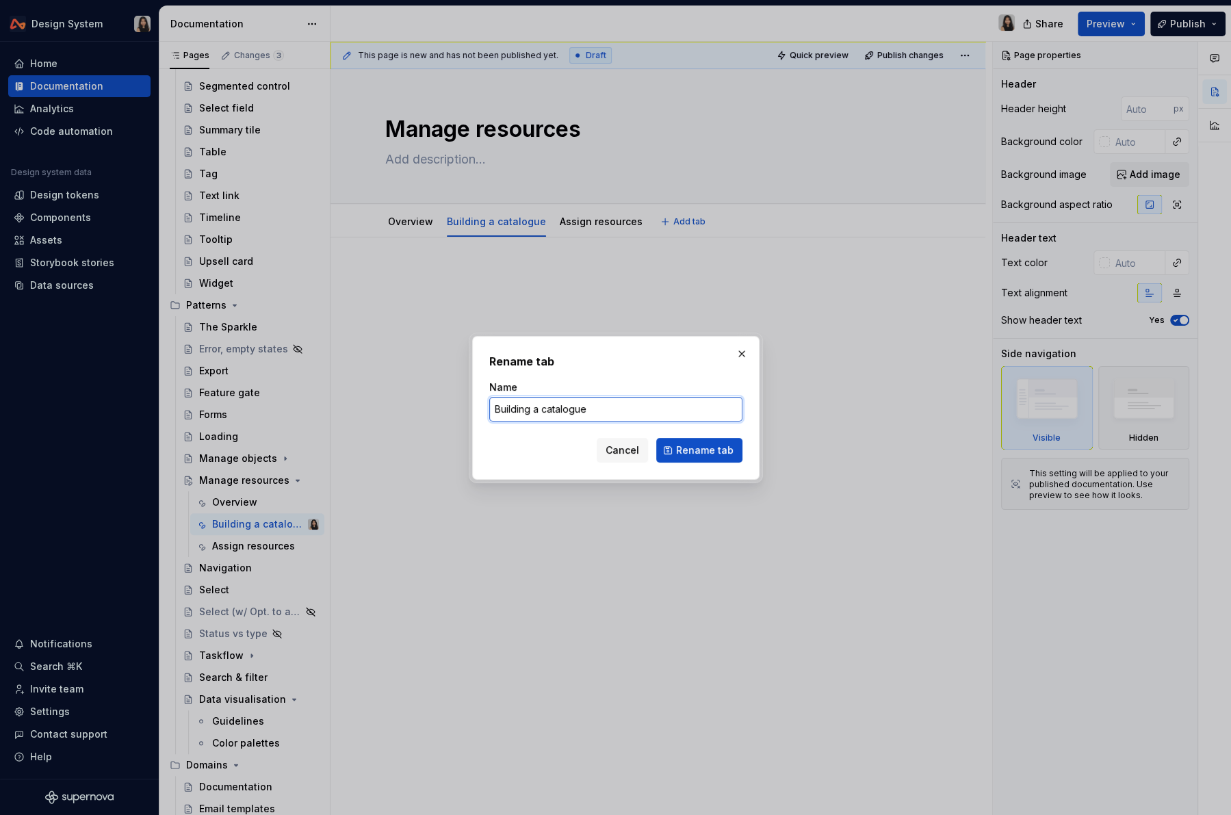
click at [597, 407] on input "Building a catalogue" at bounding box center [615, 409] width 253 height 25
type input "Create & edit"
click button "Rename tab" at bounding box center [699, 450] width 86 height 25
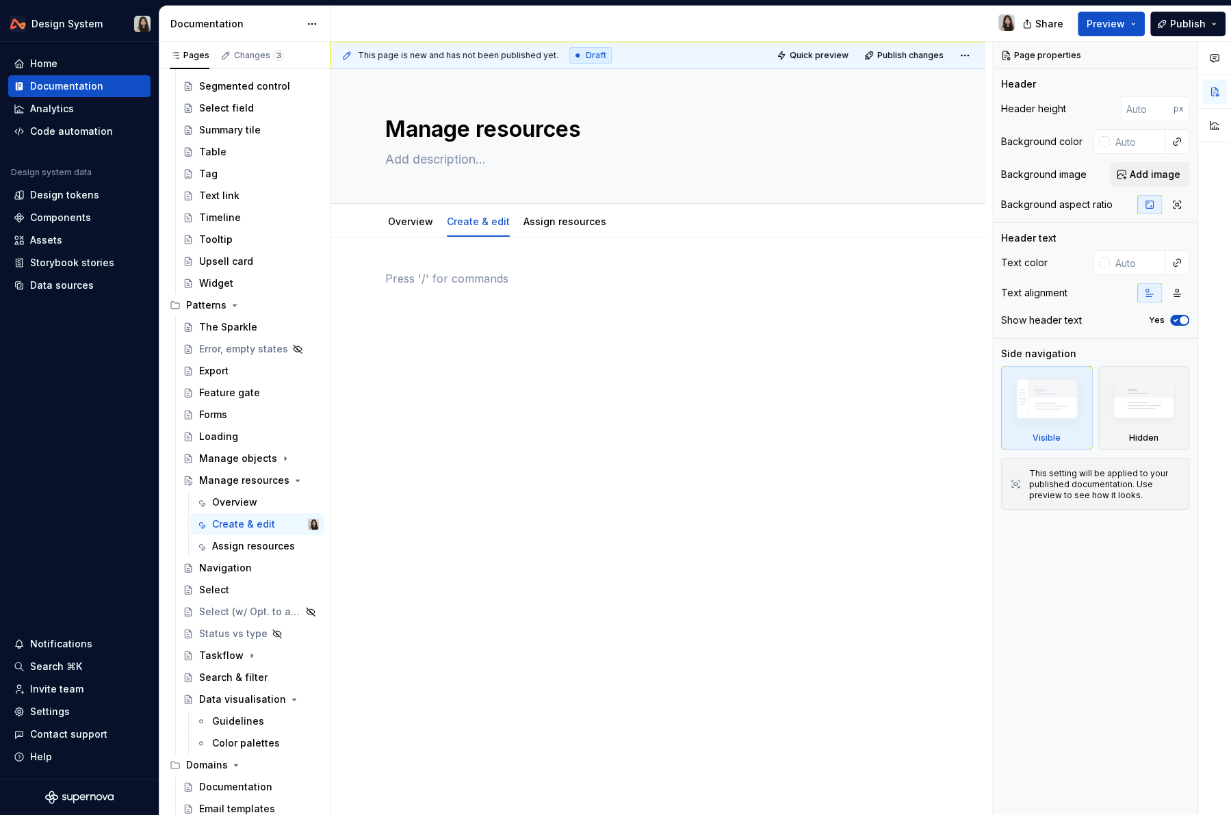
click at [589, 300] on div at bounding box center [658, 296] width 546 height 52
type textarea "*"
click at [74, 687] on div "Invite team" at bounding box center [56, 689] width 53 height 14
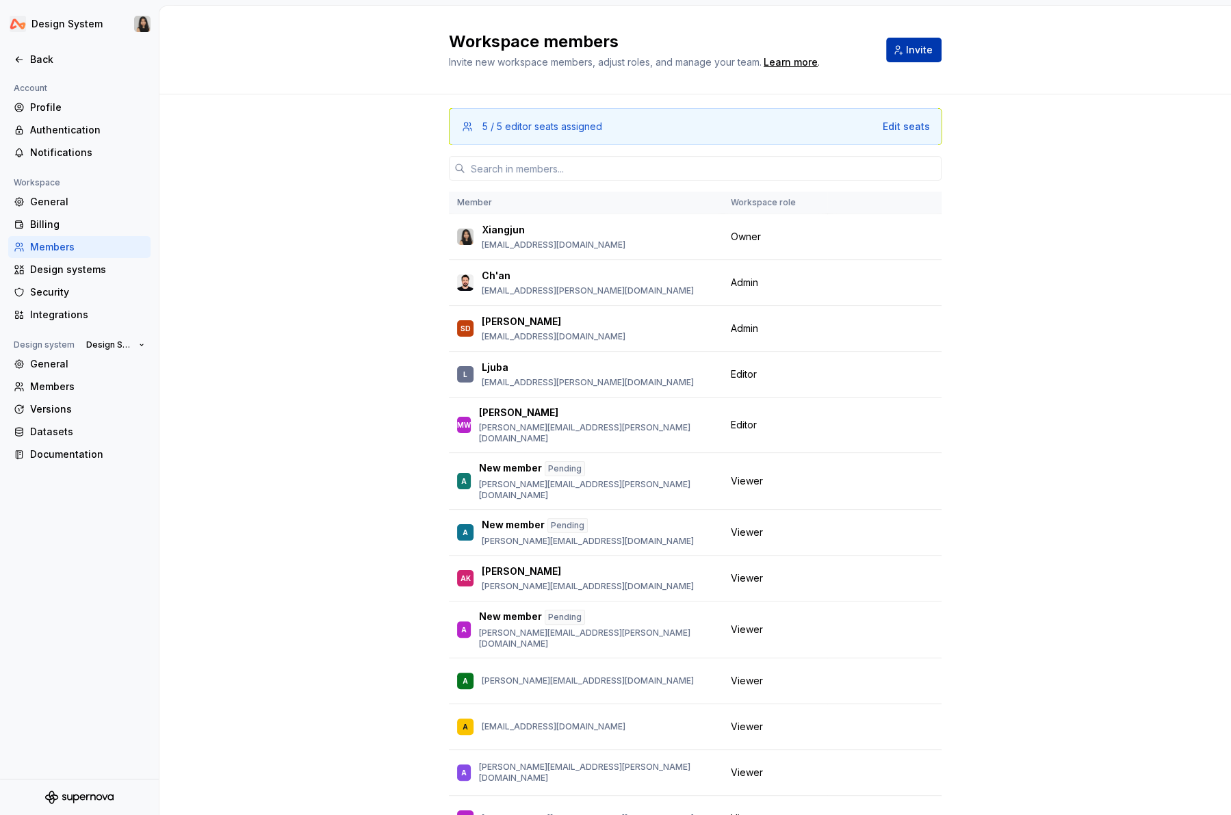
click at [876, 45] on span "Invite" at bounding box center [919, 50] width 27 height 14
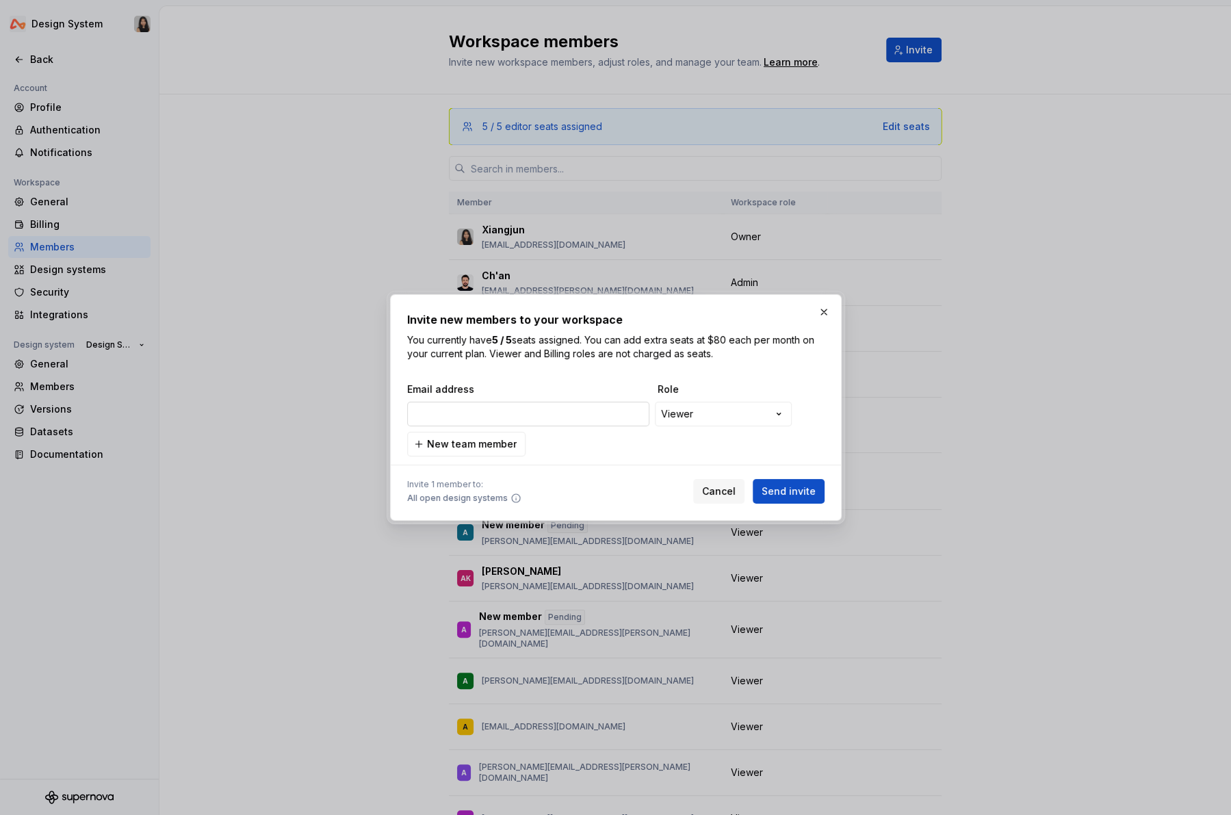
type input "[PERSON_NAME][EMAIL_ADDRESS][PERSON_NAME][DOMAIN_NAME]"
click at [778, 485] on span "Send invite" at bounding box center [789, 492] width 54 height 14
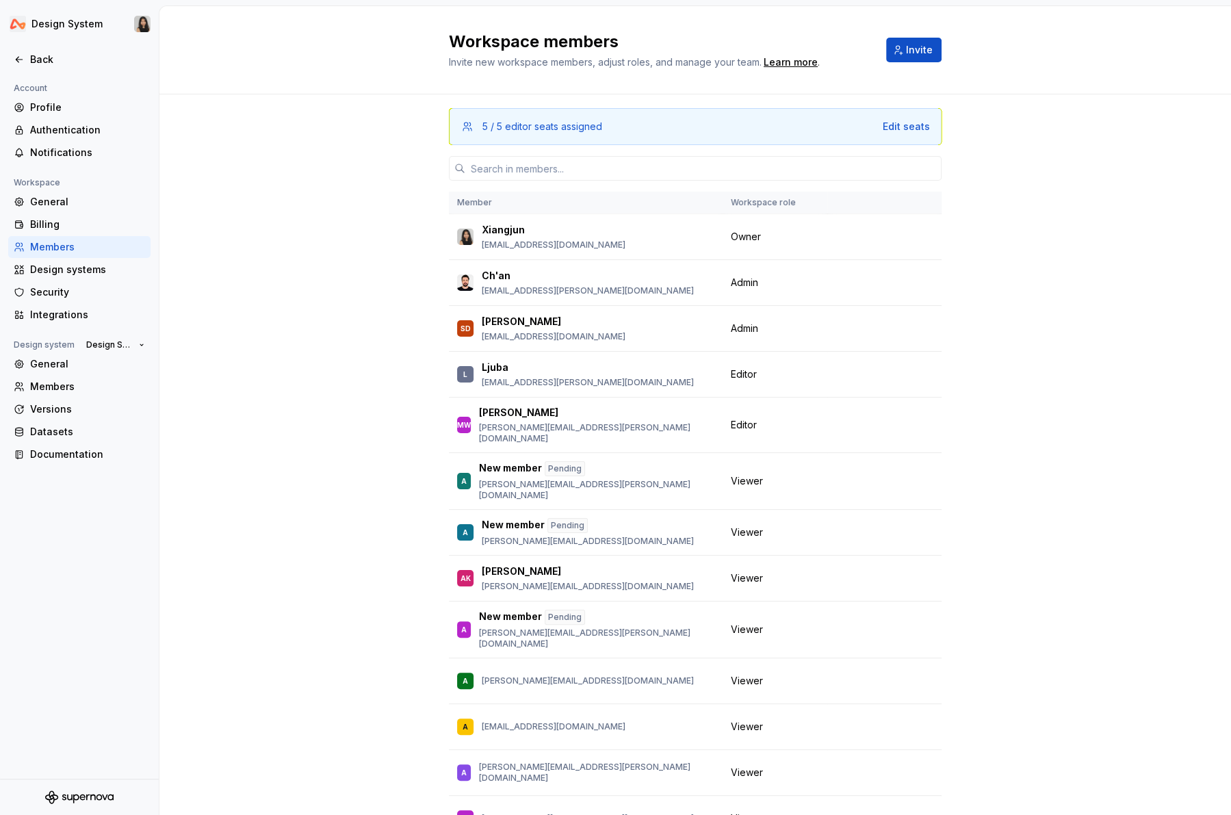
click at [780, 86] on div "Workspace members Invite new workspace members, adjust roles, and manage your t…" at bounding box center [695, 50] width 1072 height 88
click at [27, 59] on div "Back" at bounding box center [79, 60] width 131 height 14
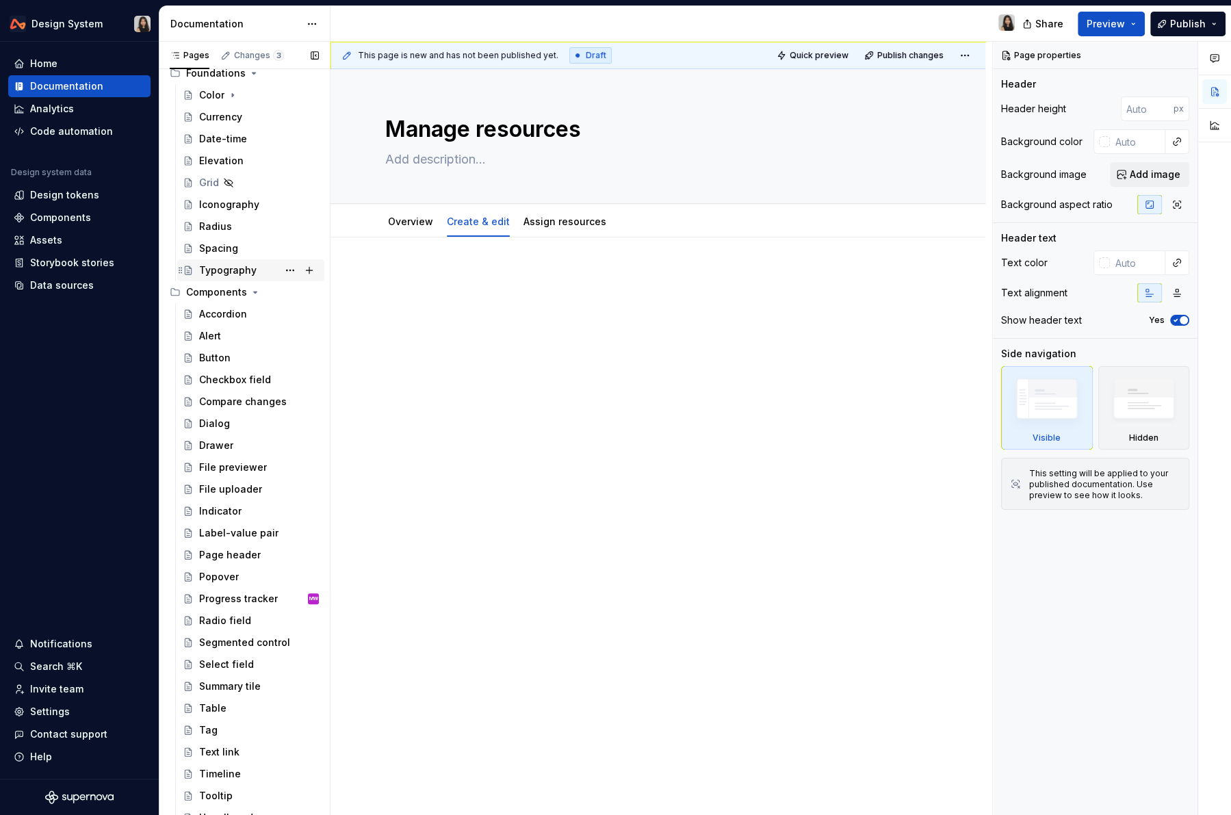
scroll to position [192, 0]
click at [414, 226] on link "Overview" at bounding box center [410, 222] width 45 height 12
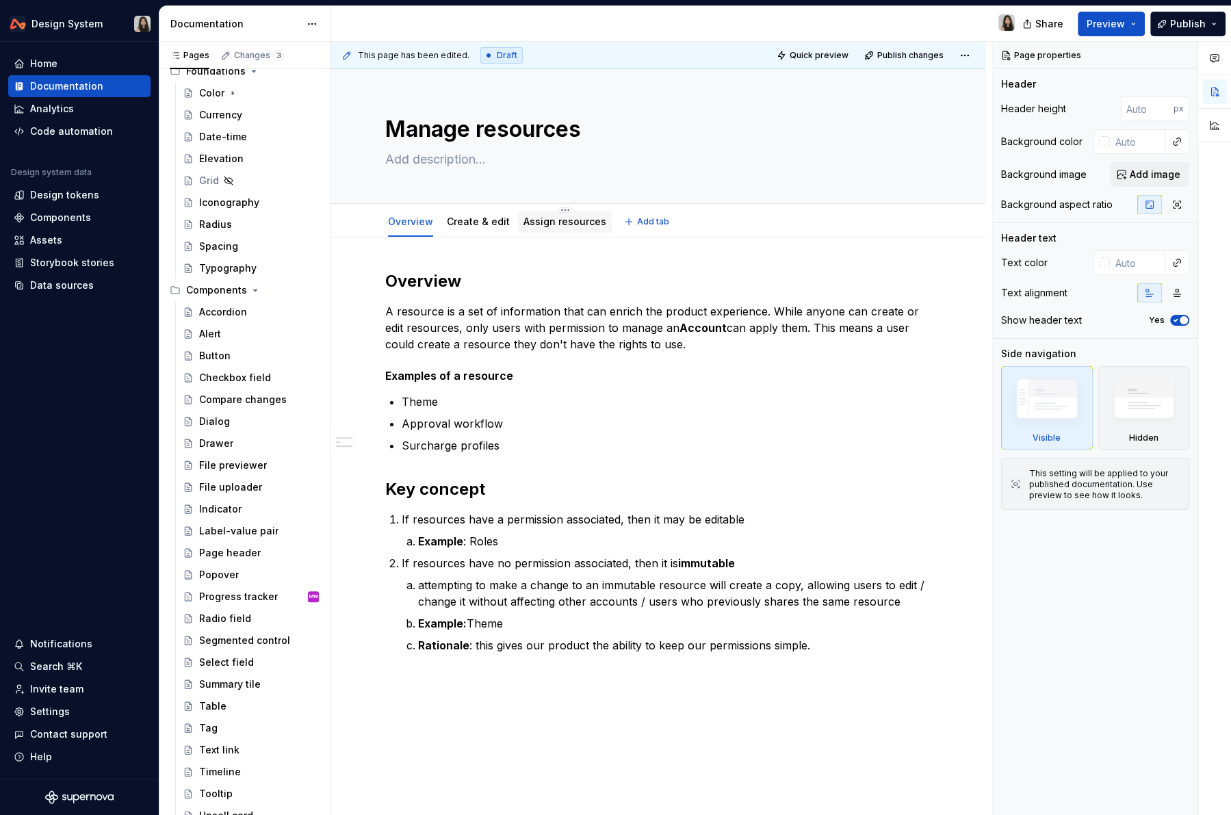
click at [544, 223] on link "Assign resources" at bounding box center [565, 222] width 83 height 12
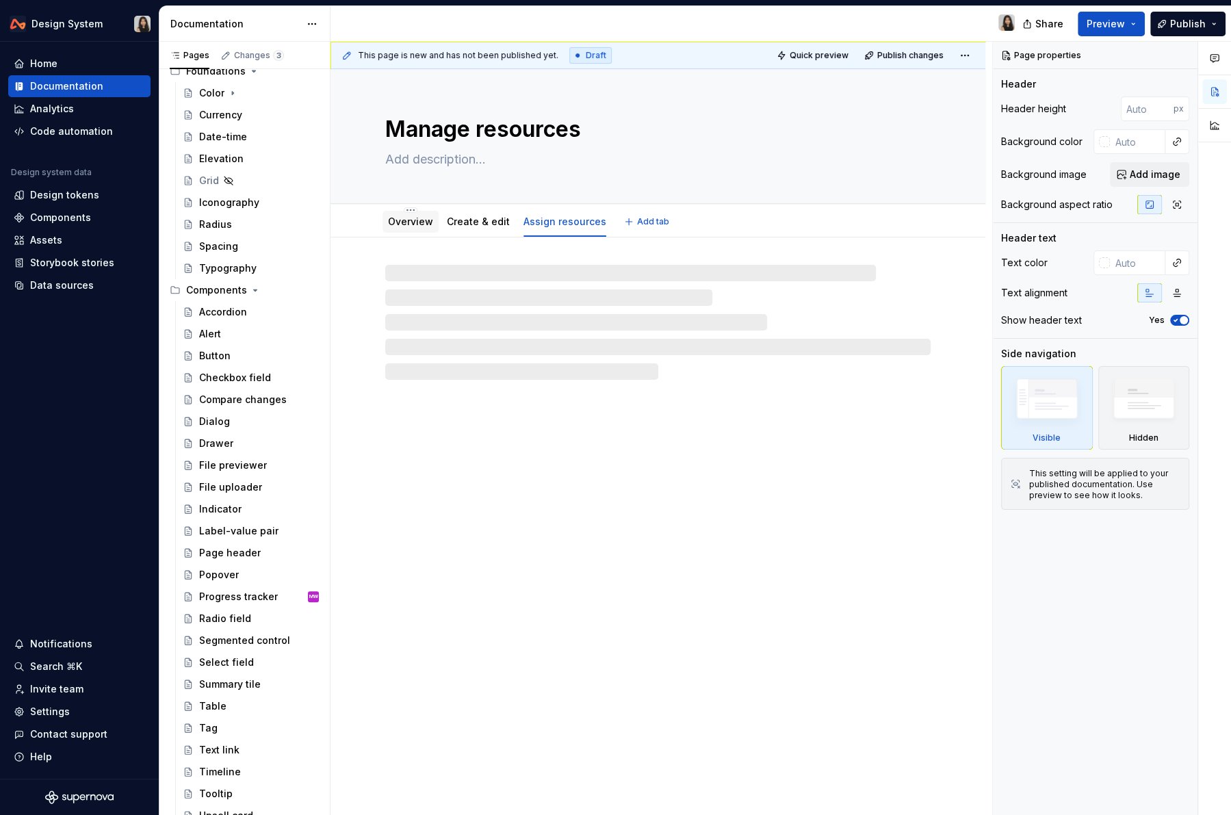
click at [400, 227] on link "Overview" at bounding box center [410, 222] width 45 height 12
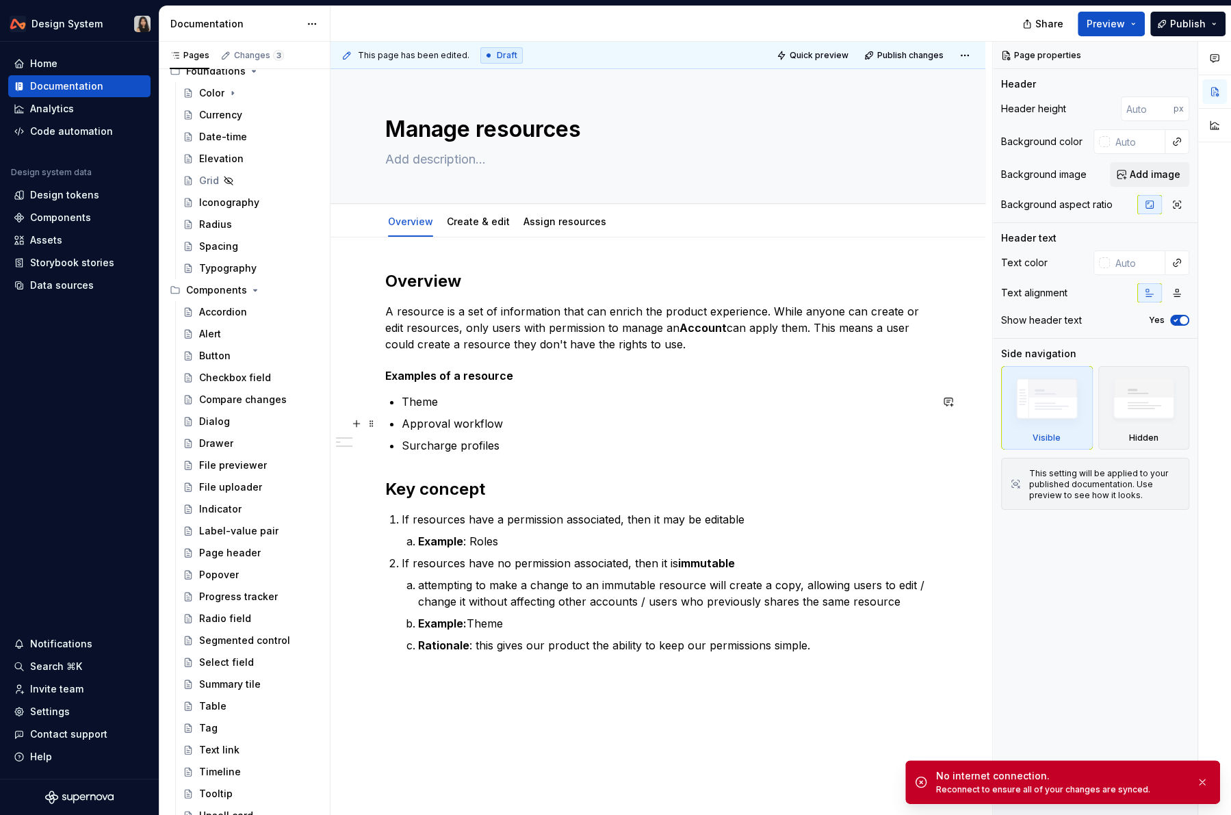
type textarea "*"
